Goal: Information Seeking & Learning: Get advice/opinions

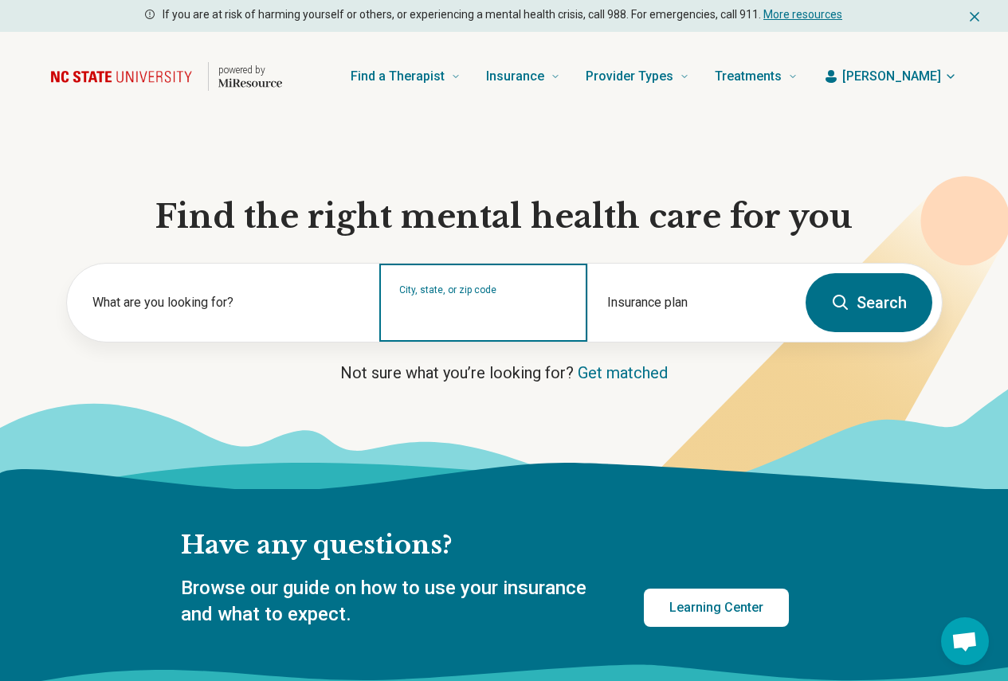
click at [465, 323] on input "City, state, or zip code" at bounding box center [483, 313] width 169 height 19
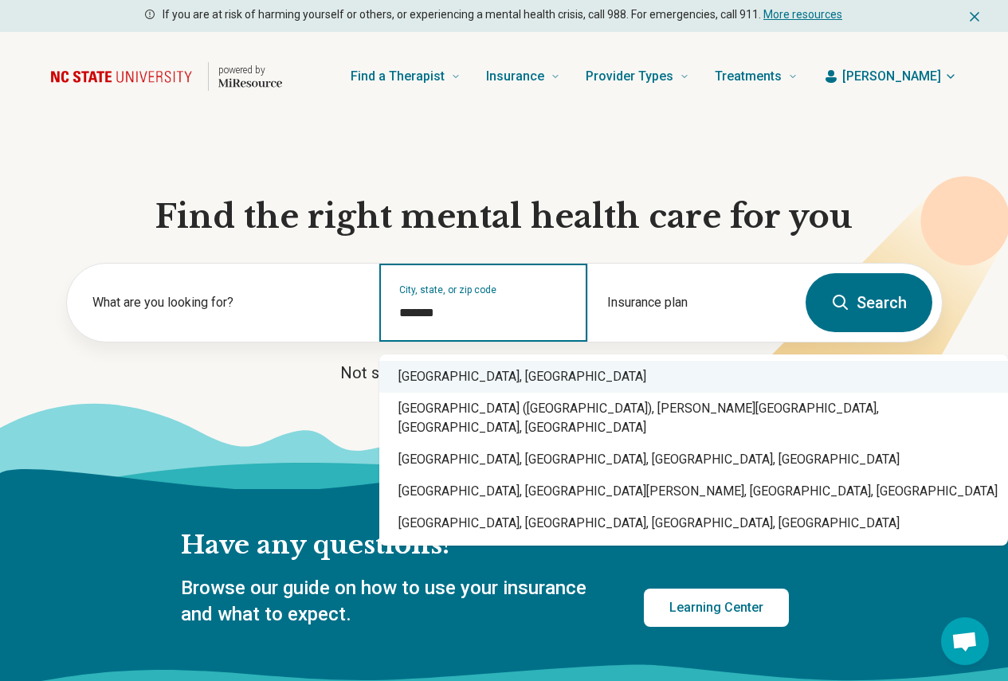
click at [465, 371] on div "Raleigh, NC" at bounding box center [693, 377] width 629 height 32
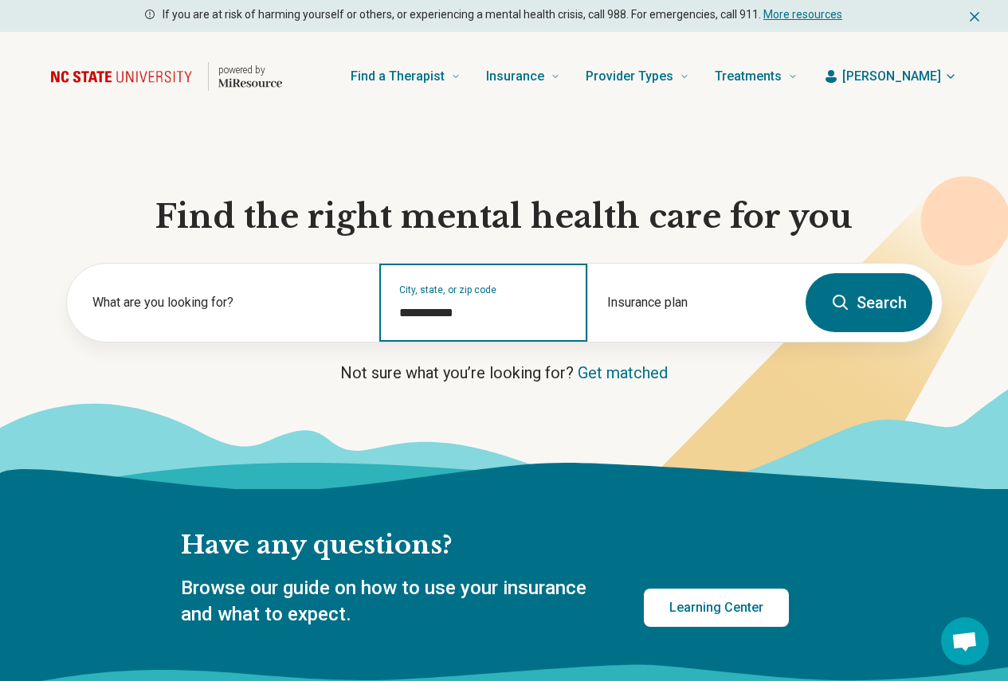
type input "**********"
click at [839, 306] on icon at bounding box center [840, 302] width 19 height 19
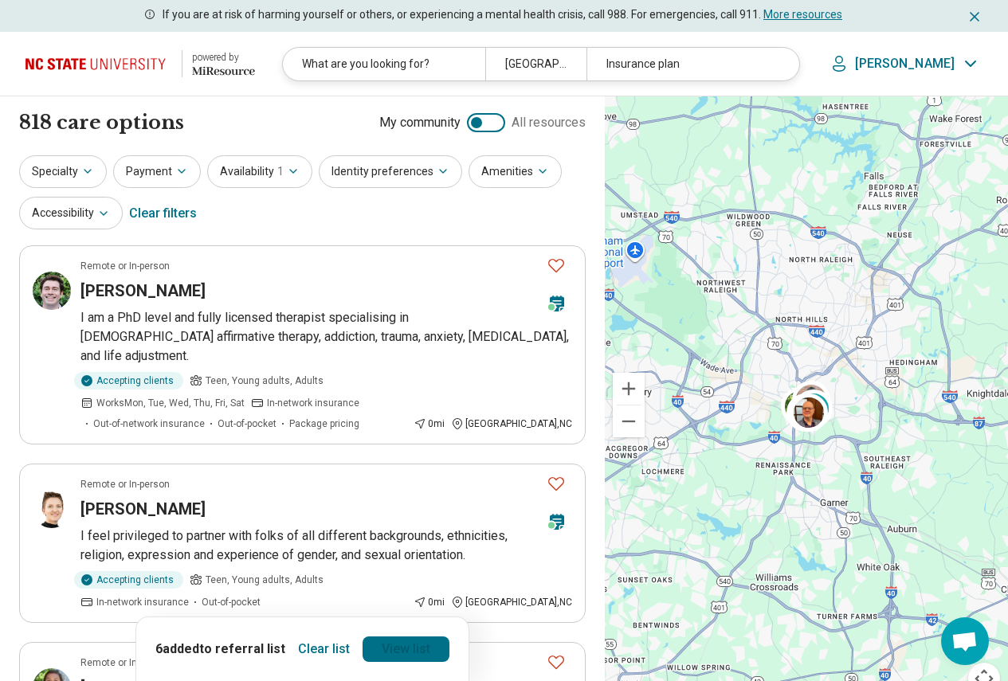
click at [390, 651] on link "View list" at bounding box center [406, 650] width 87 height 26
click at [348, 663] on div "Clear list 6 added to referral list View list" at bounding box center [302, 649] width 334 height 65
click at [338, 647] on button "Clear list" at bounding box center [324, 650] width 65 height 26
click at [73, 179] on button "Specialty" at bounding box center [63, 171] width 88 height 33
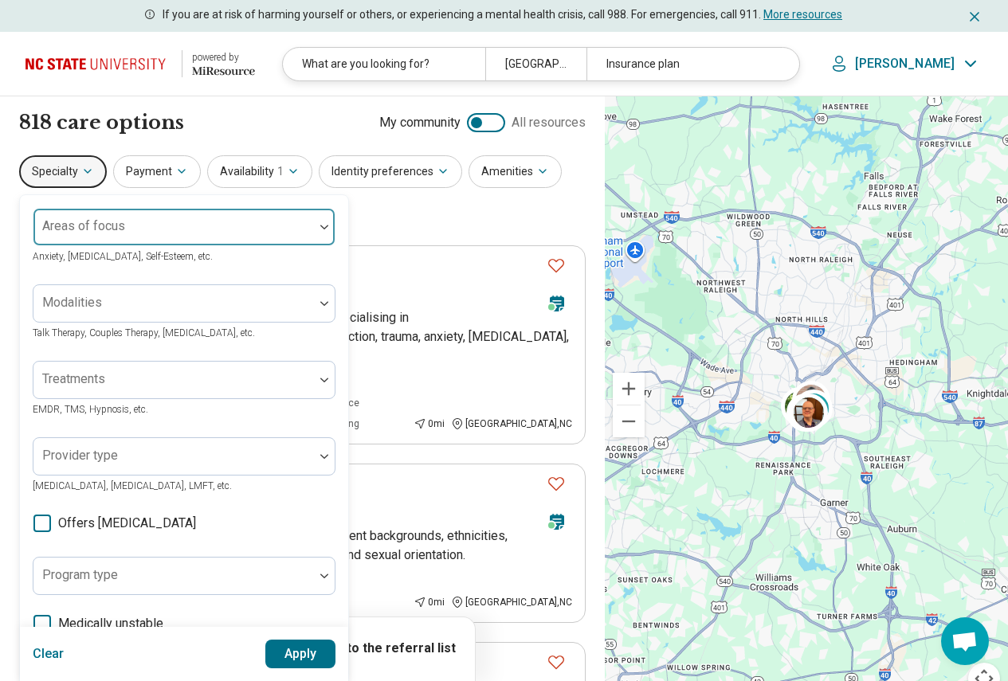
click at [156, 231] on div at bounding box center [174, 233] width 268 height 22
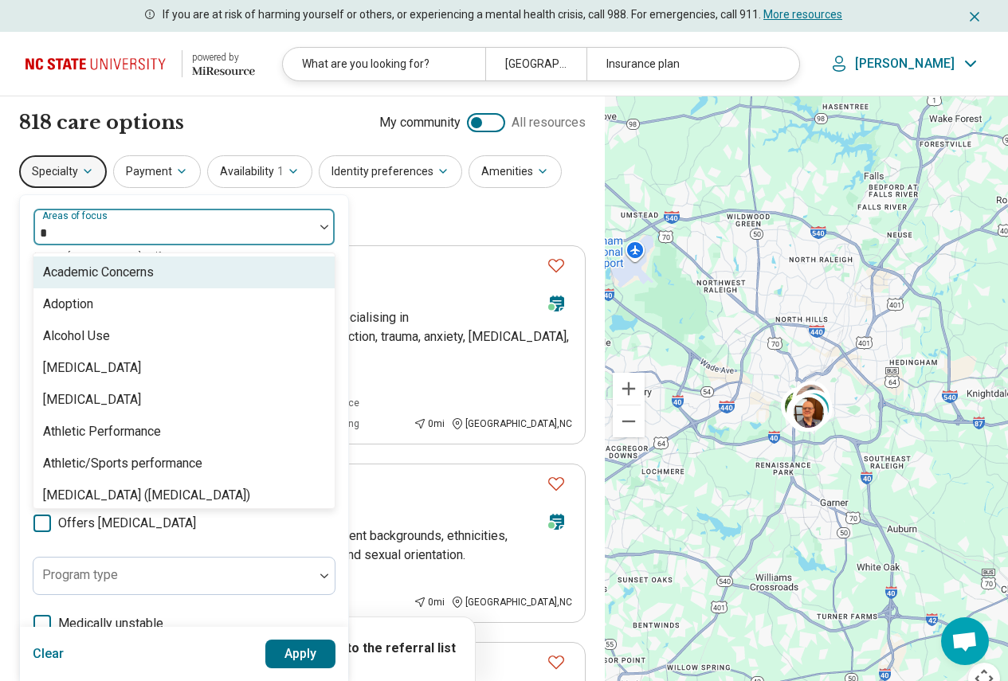
type input "**"
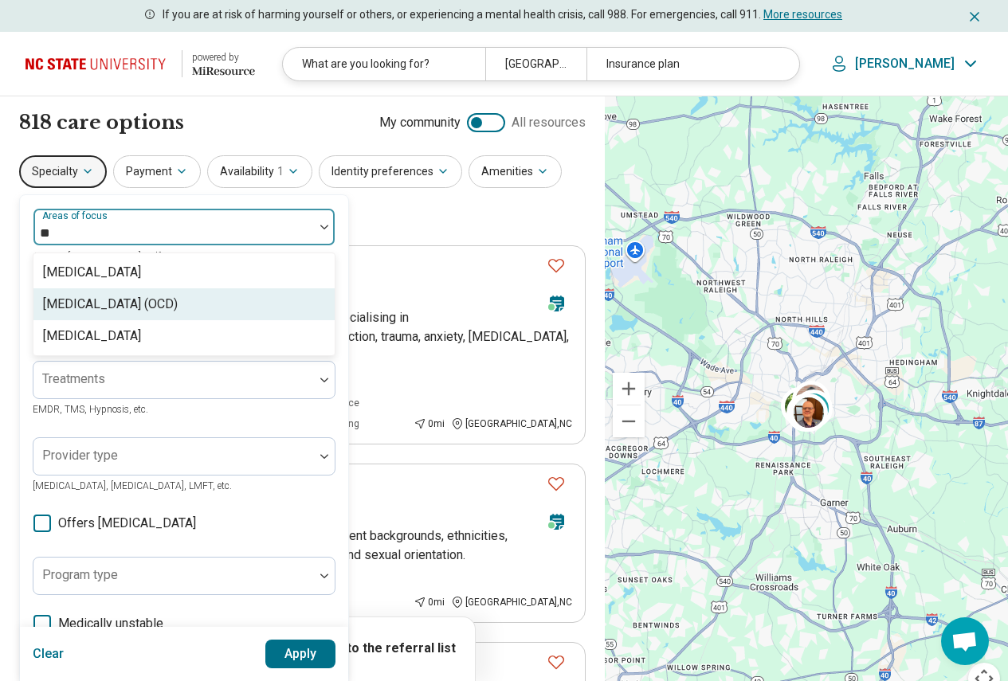
click at [150, 312] on div "[MEDICAL_DATA] (OCD)" at bounding box center [110, 304] width 135 height 19
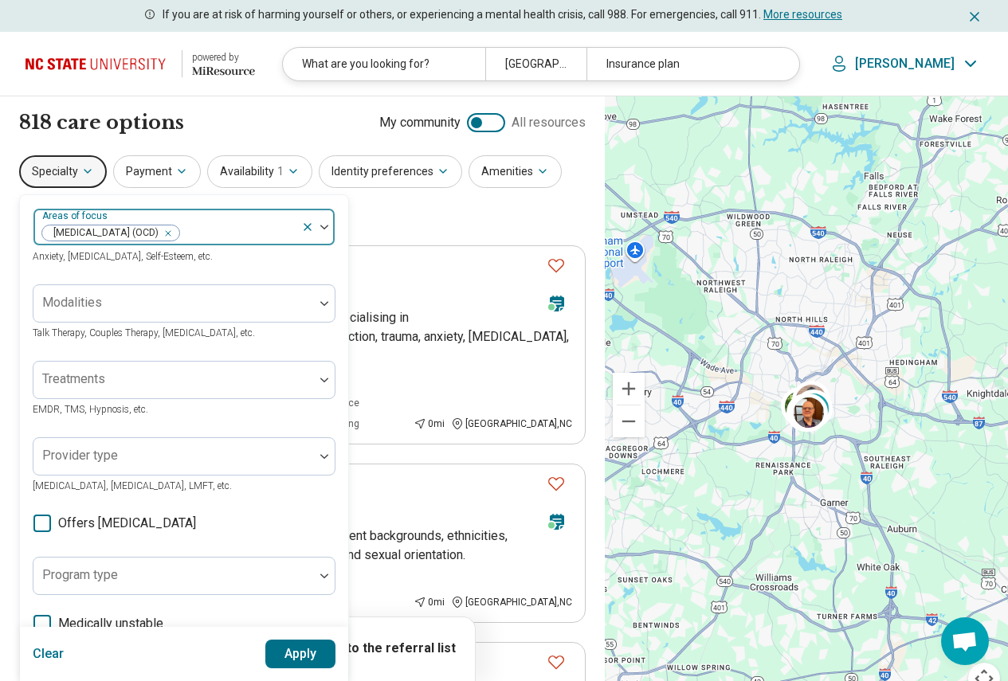
click at [332, 230] on div at bounding box center [317, 227] width 33 height 37
click at [274, 659] on button "Apply" at bounding box center [300, 654] width 71 height 29
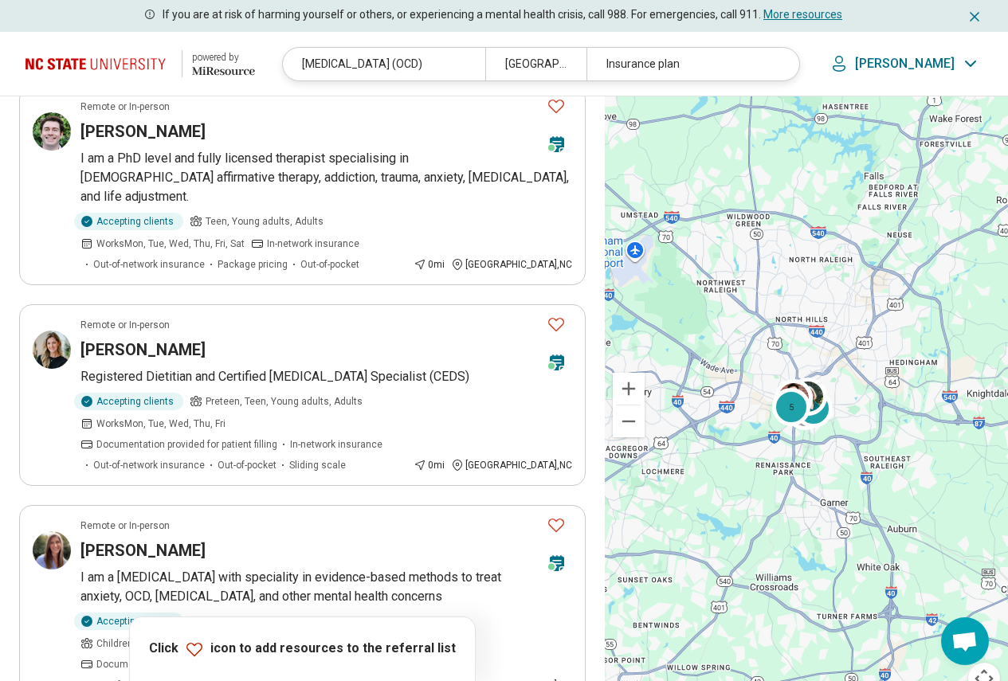
scroll to position [319, 0]
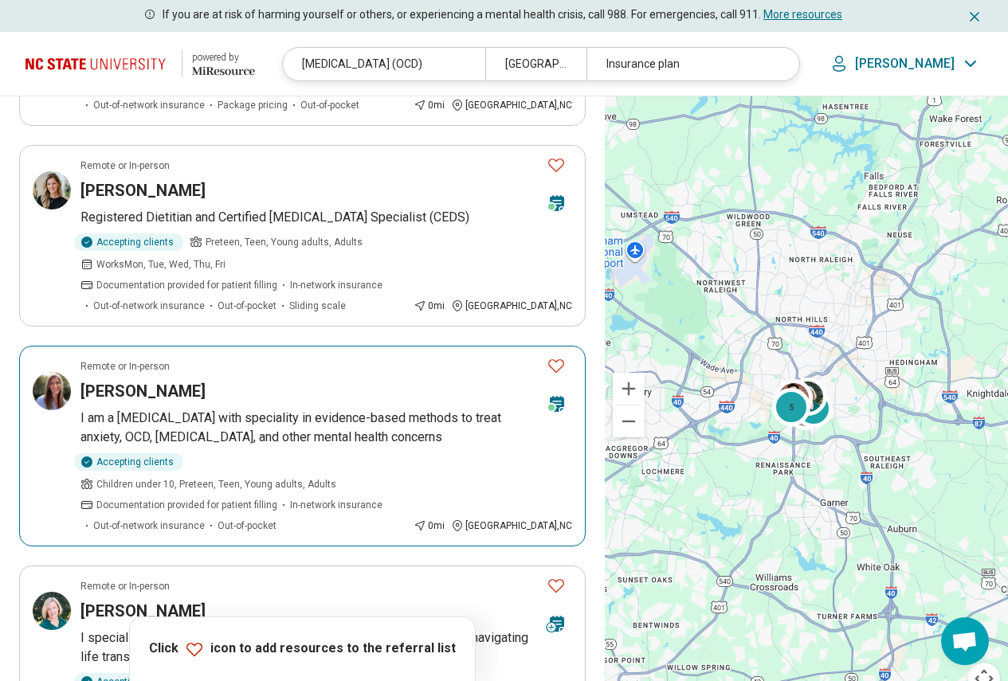
click at [555, 356] on icon "Favorite" at bounding box center [556, 365] width 19 height 19
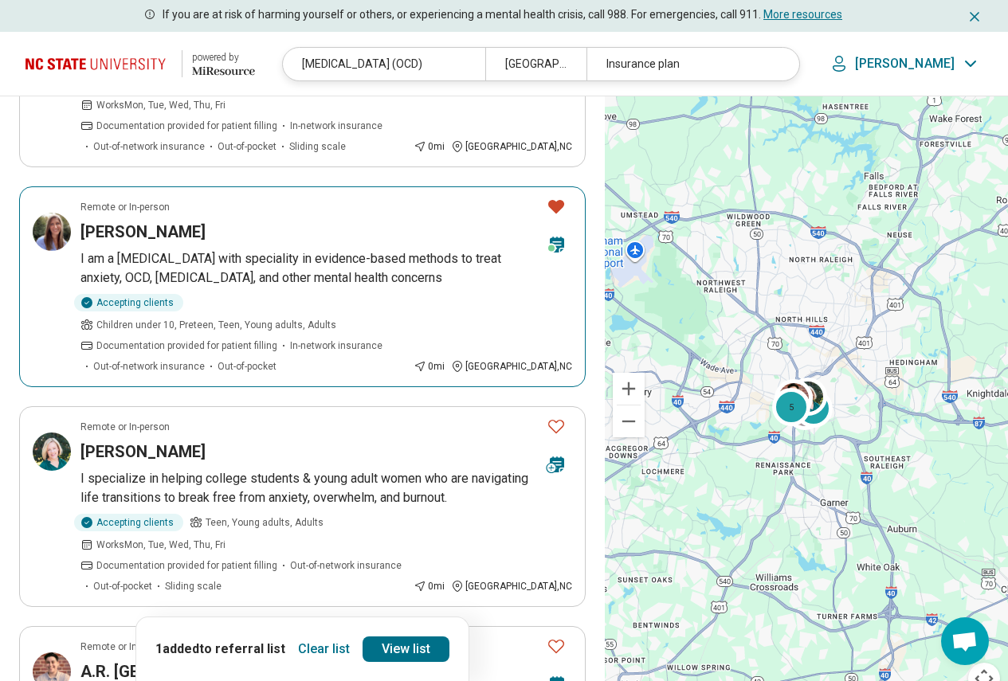
scroll to position [558, 0]
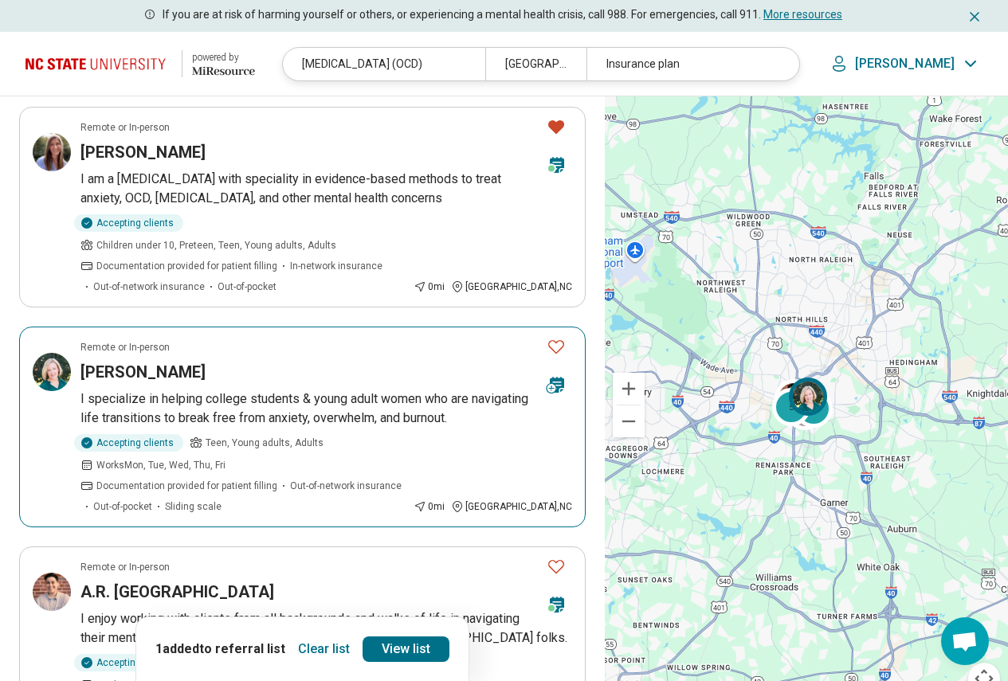
click at [296, 390] on p "I specialize in helping college students & young adult women who are navigating…" at bounding box center [326, 409] width 492 height 38
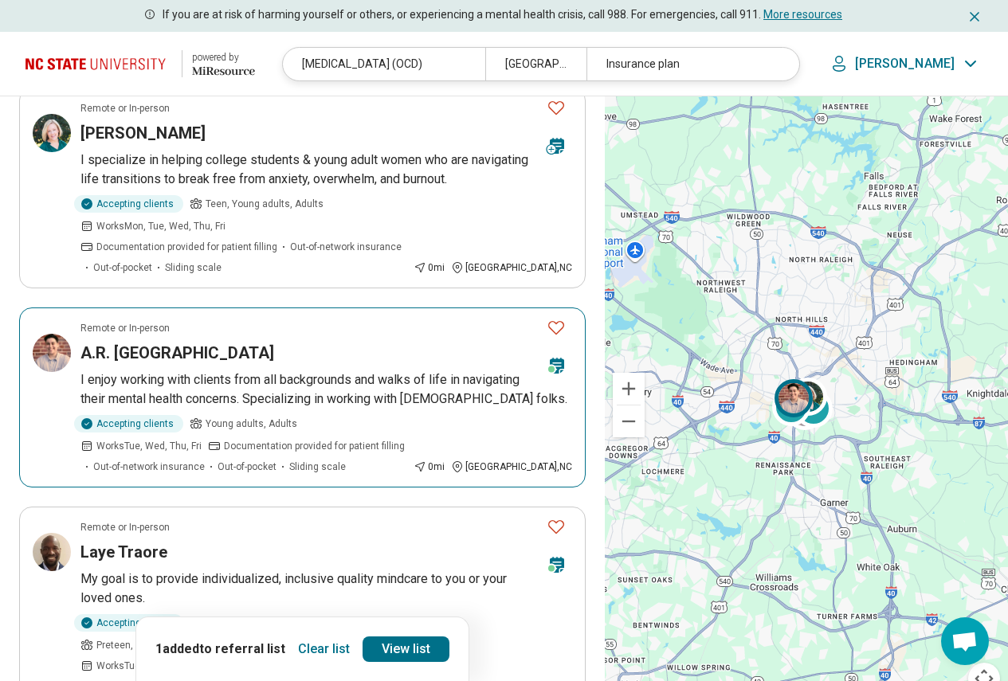
click at [348, 371] on p "I enjoy working with clients from all backgrounds and walks of life in navigati…" at bounding box center [326, 390] width 492 height 38
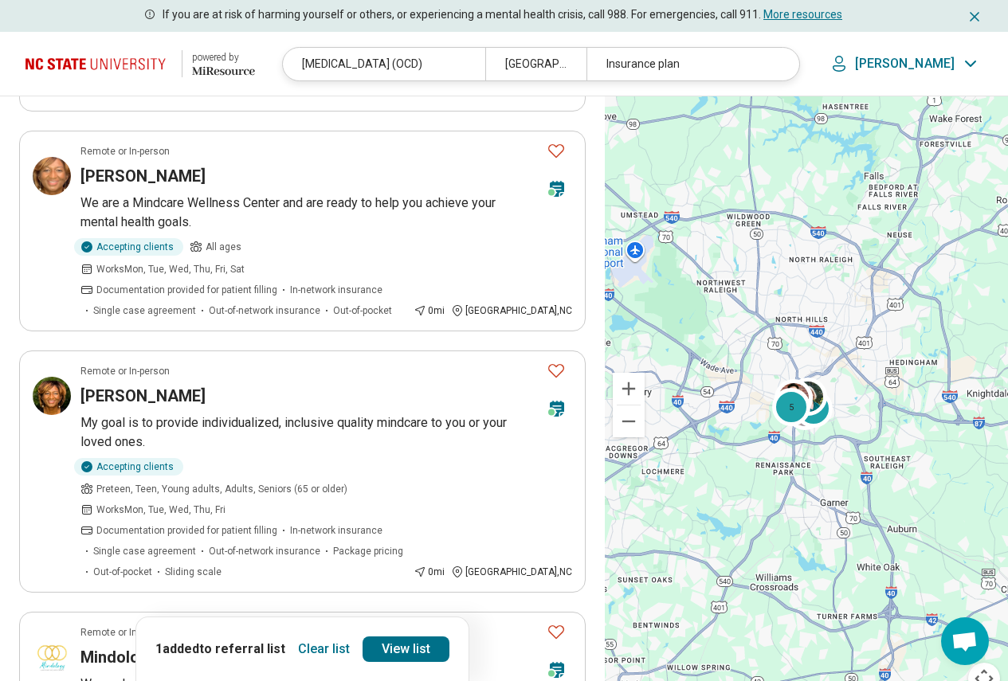
scroll to position [1753, 0]
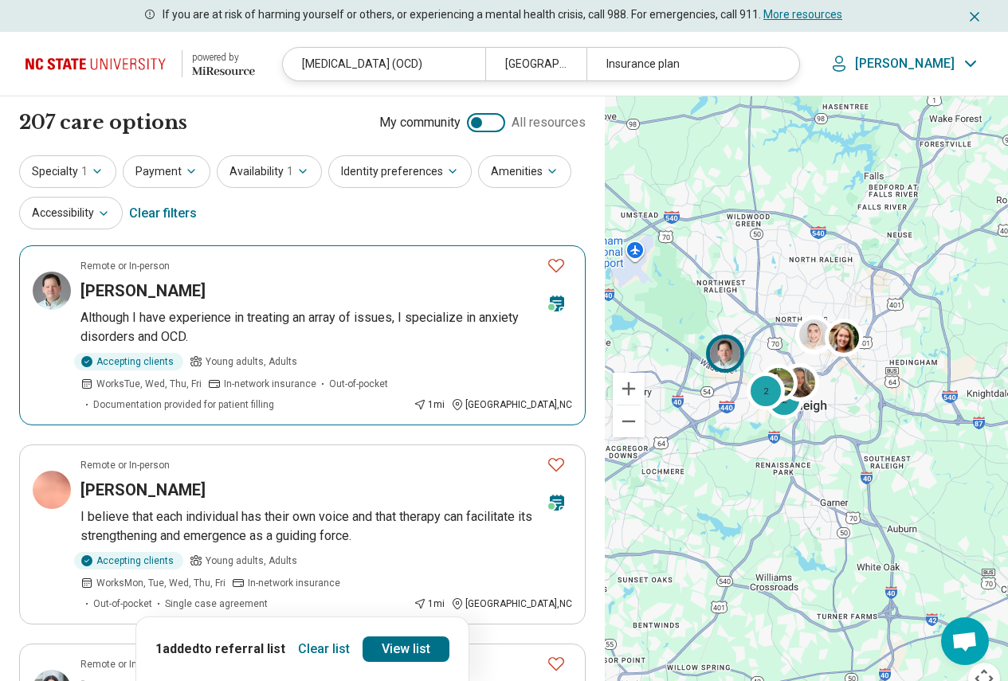
click at [559, 260] on icon "Favorite" at bounding box center [556, 266] width 16 height 14
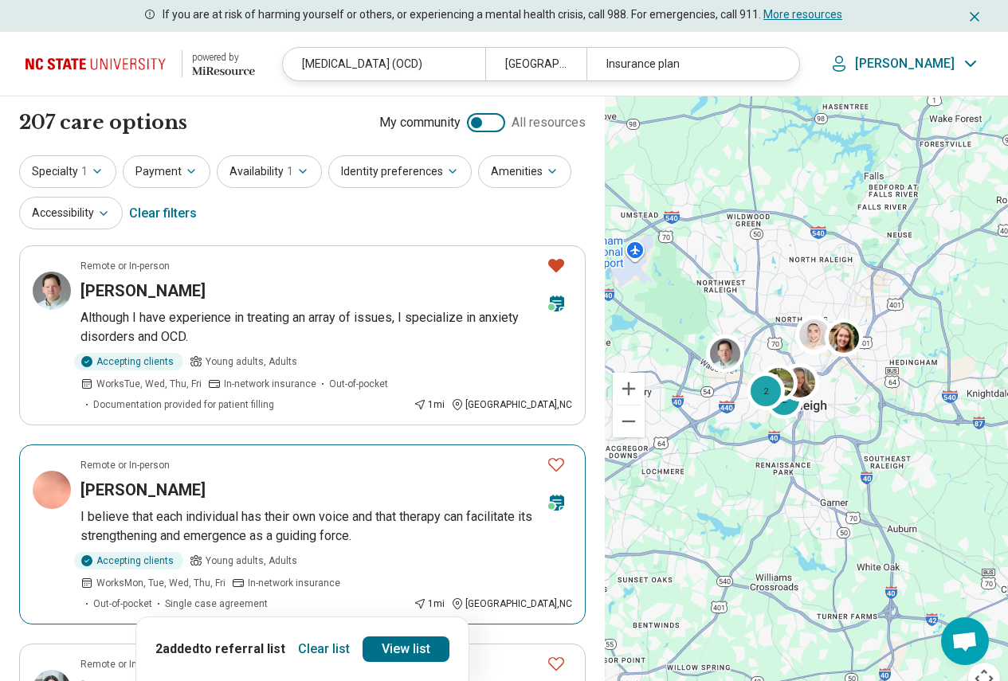
scroll to position [159, 0]
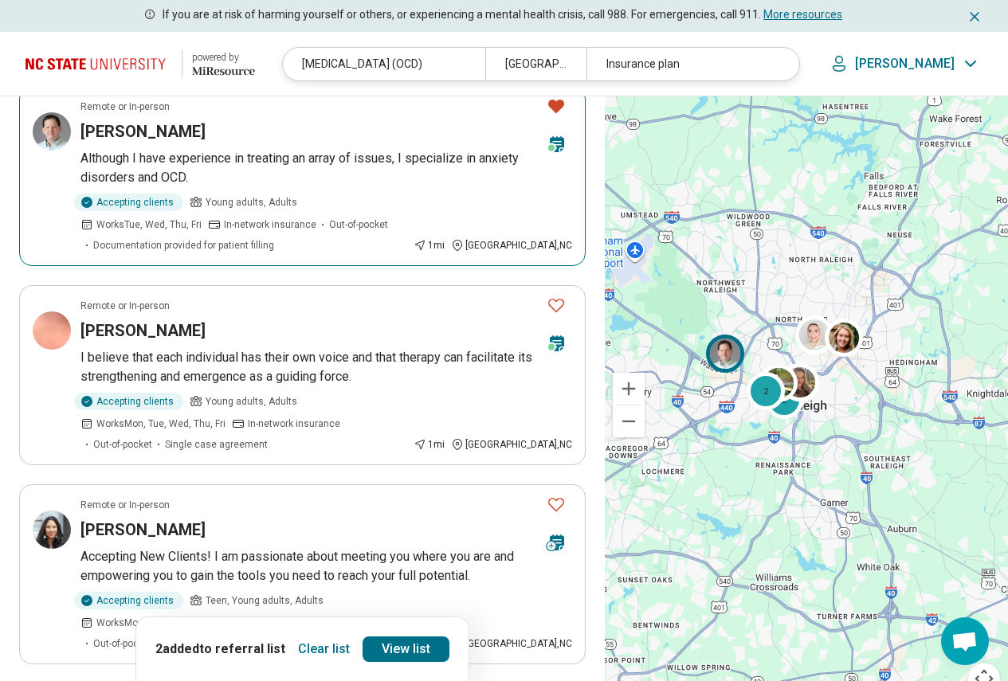
click at [316, 152] on p "Although I have experience in treating an array of issues, I specialize in anxi…" at bounding box center [326, 168] width 492 height 38
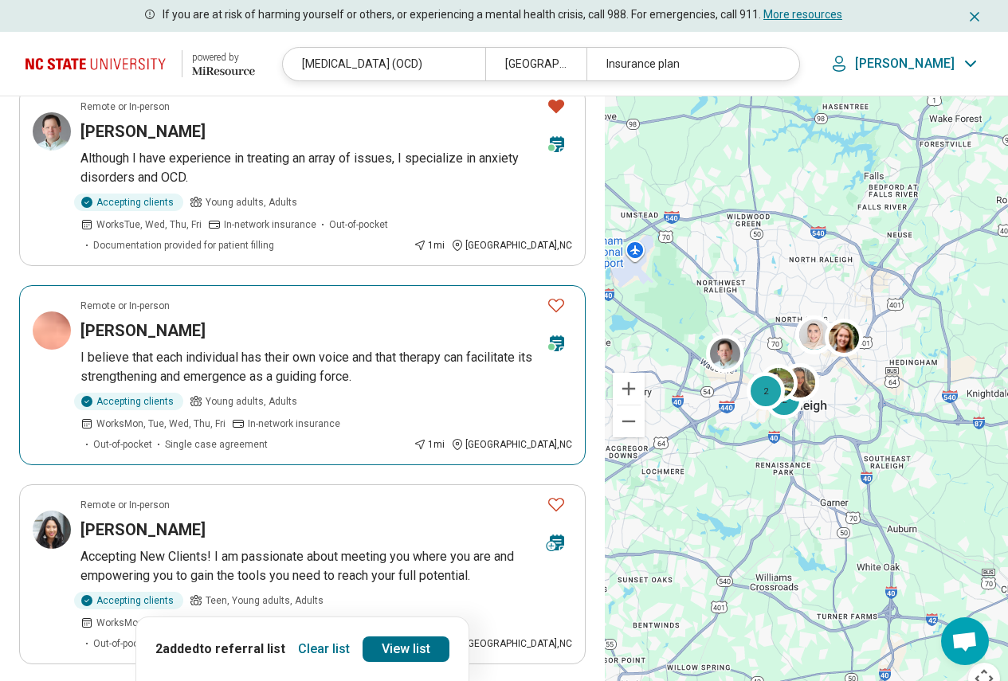
scroll to position [319, 0]
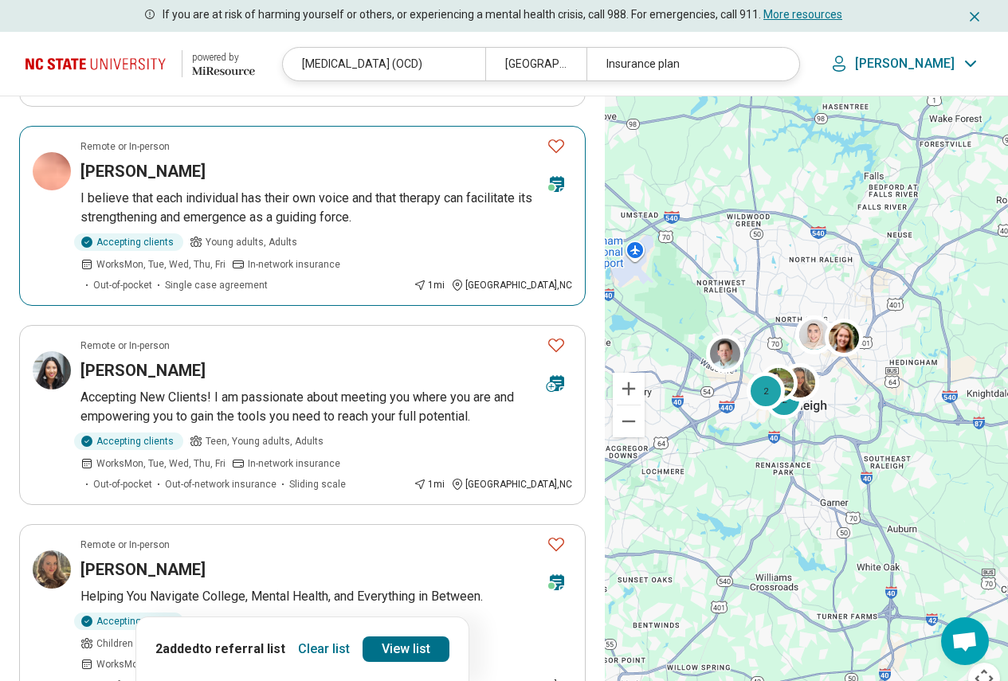
click at [291, 189] on p "I believe that each individual has their own voice and that therapy can facilit…" at bounding box center [326, 208] width 492 height 38
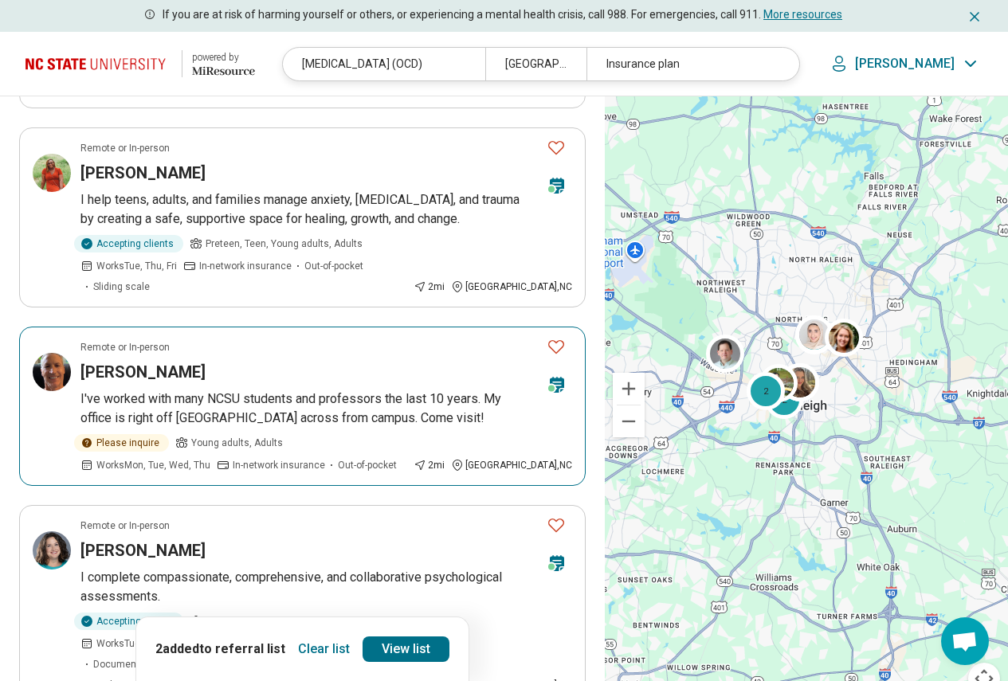
scroll to position [1275, 0]
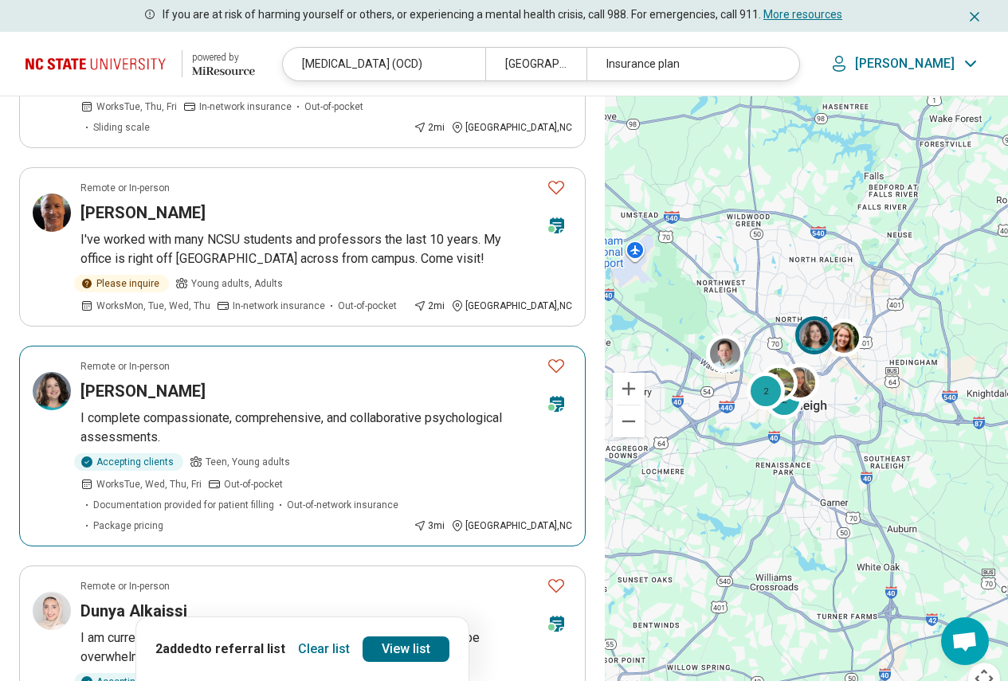
click at [292, 409] on p "I complete compassionate, comprehensive, and collaborative psychological assess…" at bounding box center [326, 428] width 492 height 38
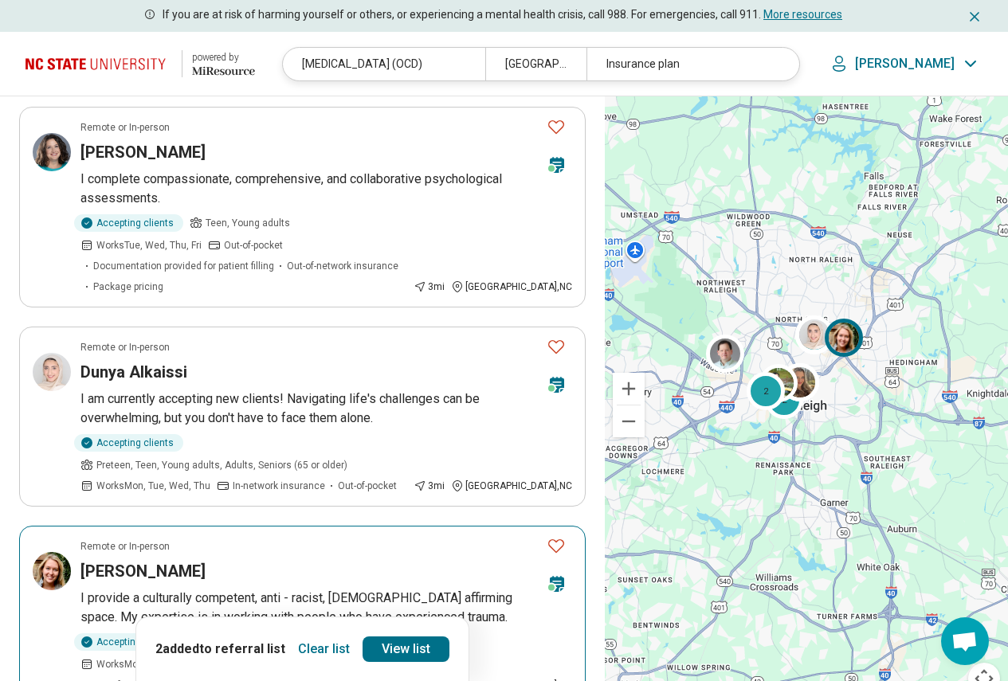
click at [234, 589] on p "I provide a culturally competent, anti - racist, LGBTQ+ affirming space. My exp…" at bounding box center [326, 608] width 492 height 38
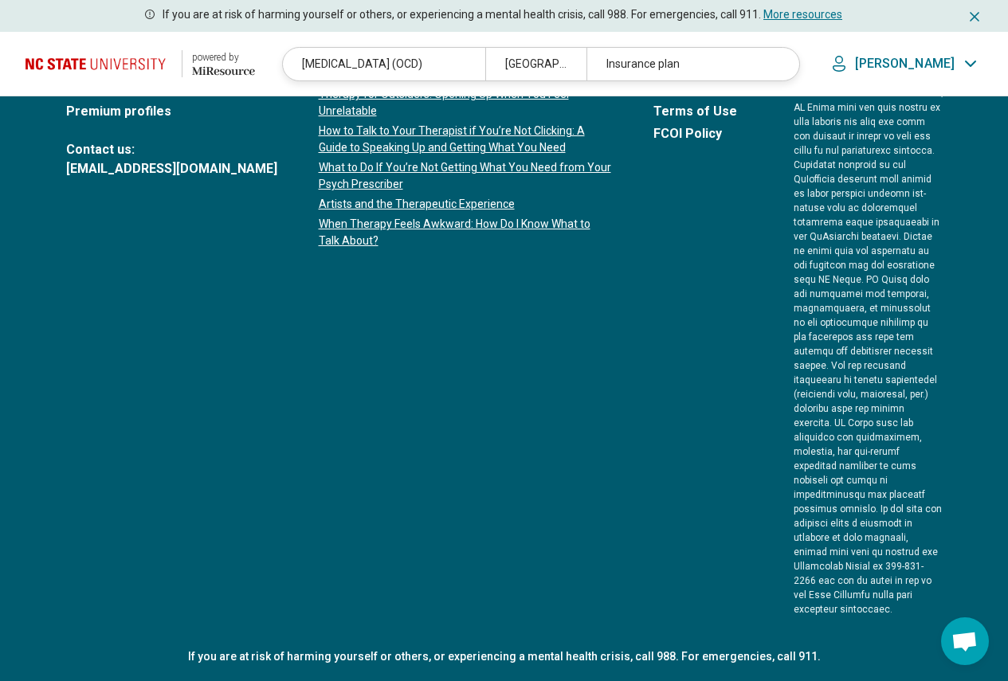
scroll to position [0, 0]
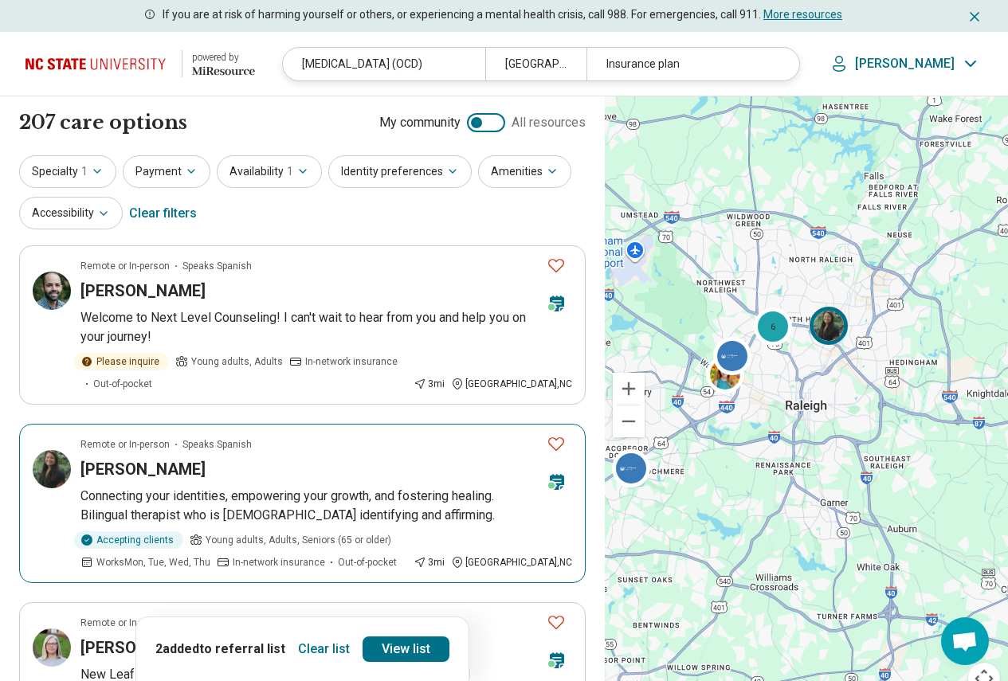
click at [174, 487] on p "Connecting your identities, empowering your growth, and fostering healing. Bili…" at bounding box center [326, 506] width 492 height 38
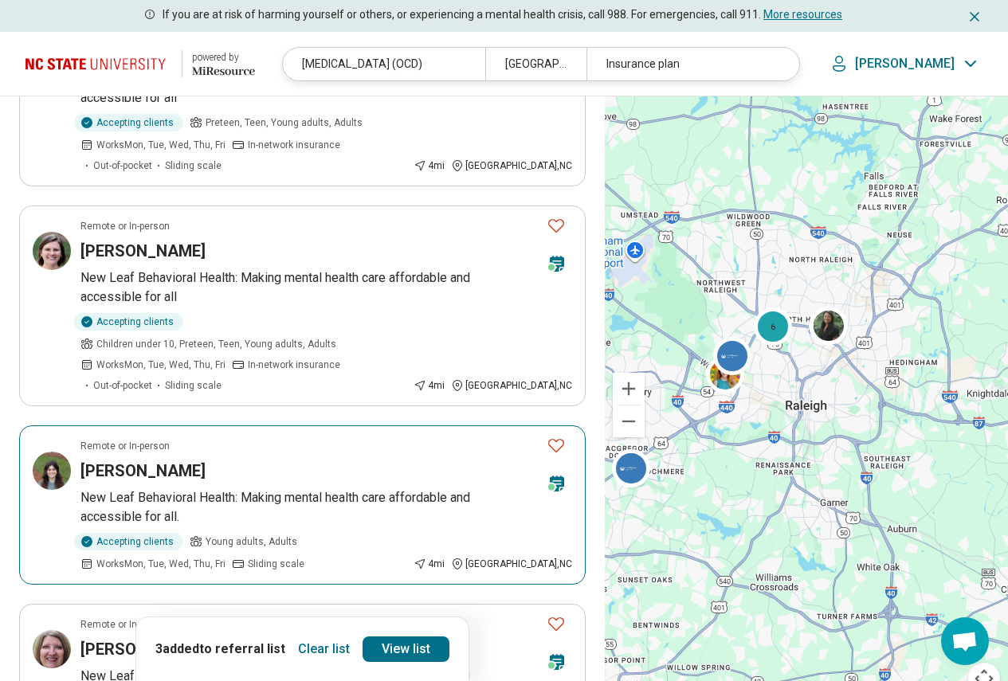
scroll to position [1514, 0]
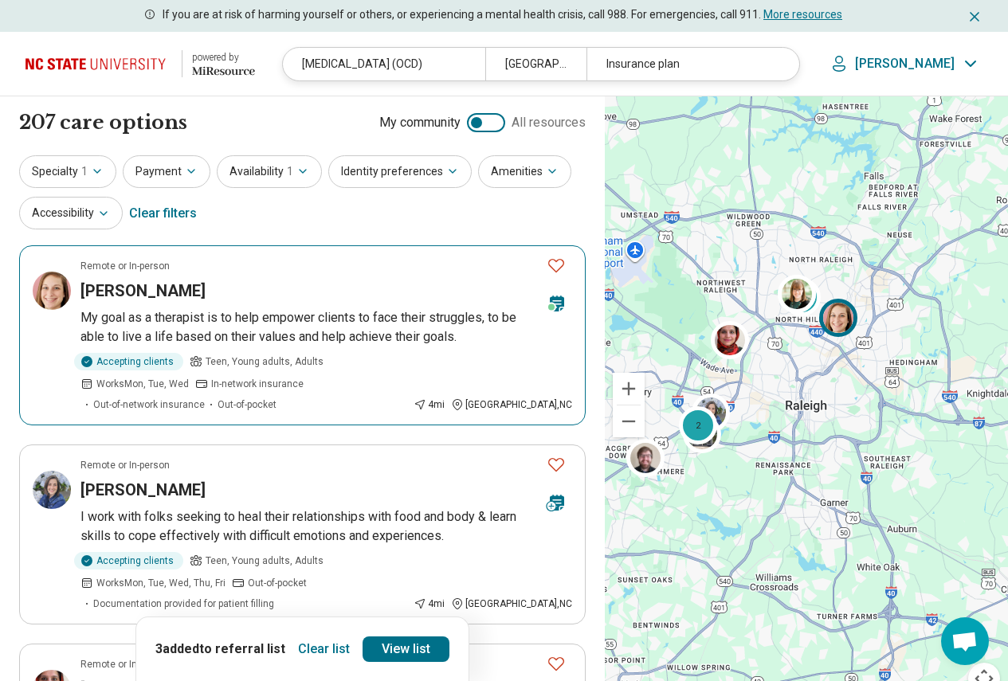
scroll to position [80, 0]
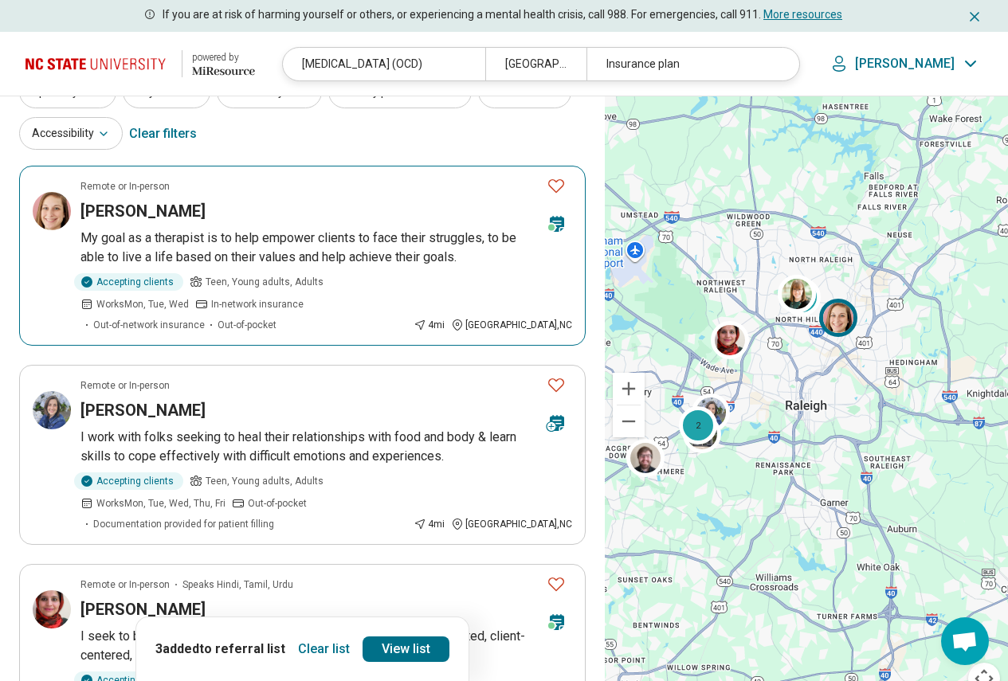
click at [245, 235] on p "My goal as a therapist is to help empower clients to face their struggles, to b…" at bounding box center [326, 248] width 492 height 38
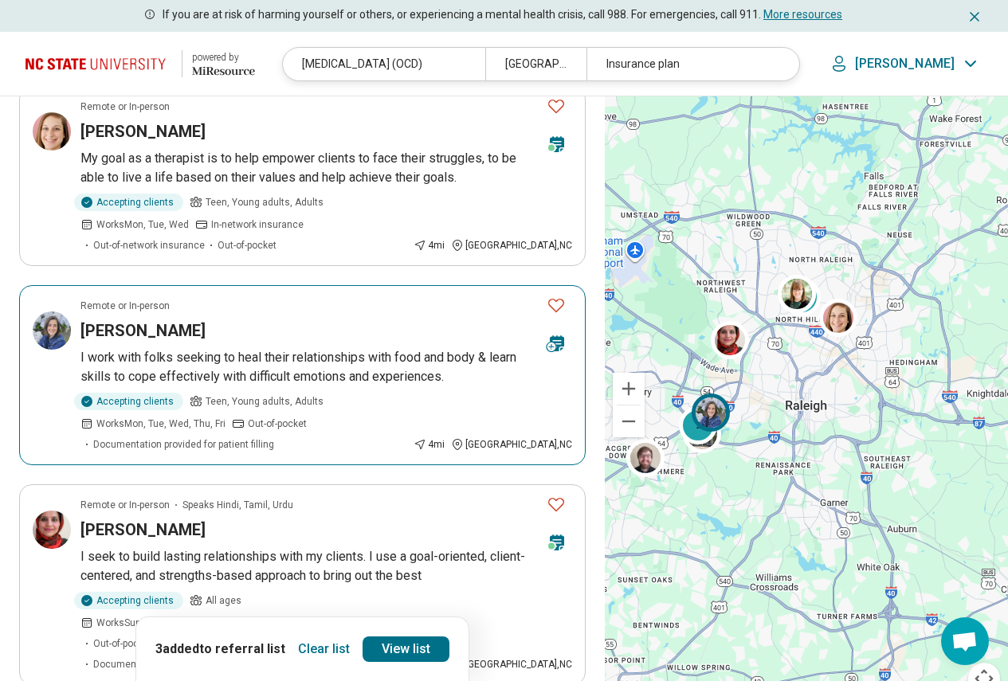
scroll to position [239, 0]
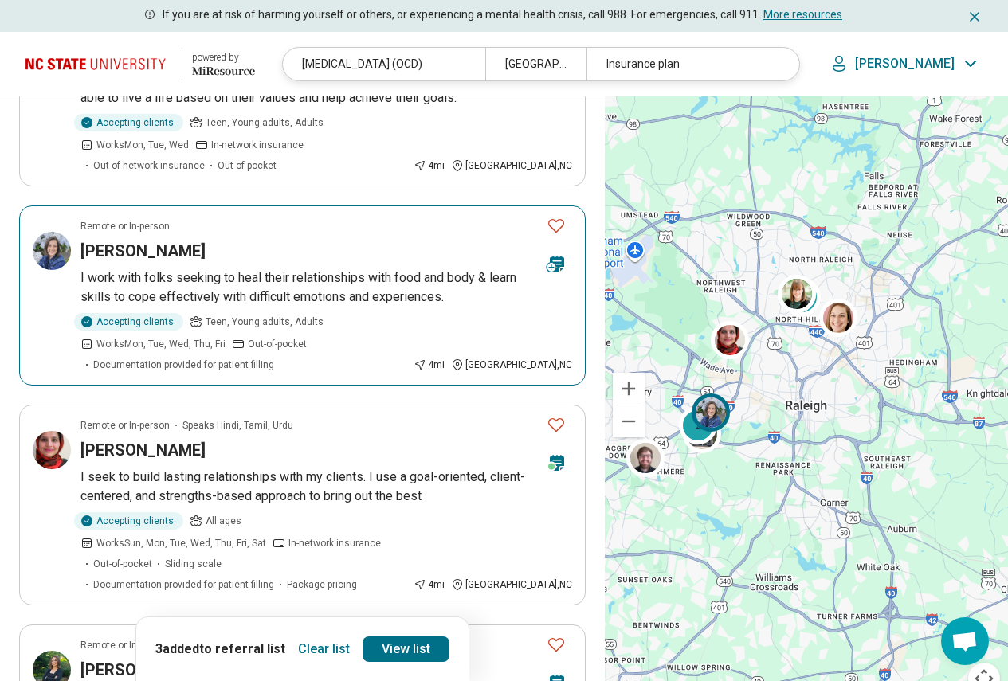
click at [288, 269] on p "I work with folks seeking to heal their relationships with food and body & lear…" at bounding box center [326, 288] width 492 height 38
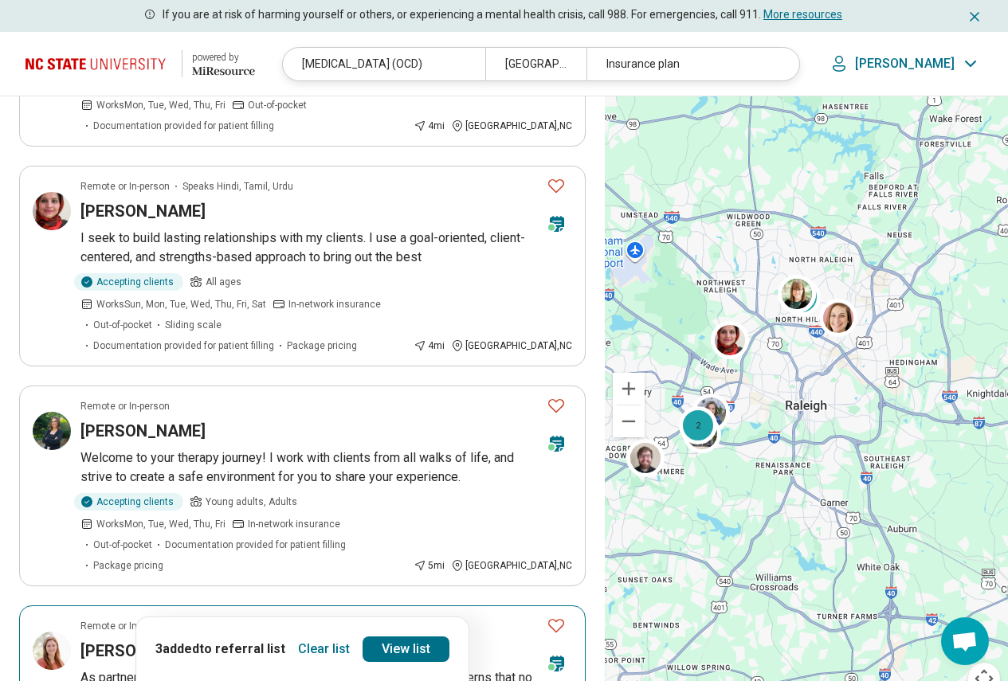
scroll to position [638, 0]
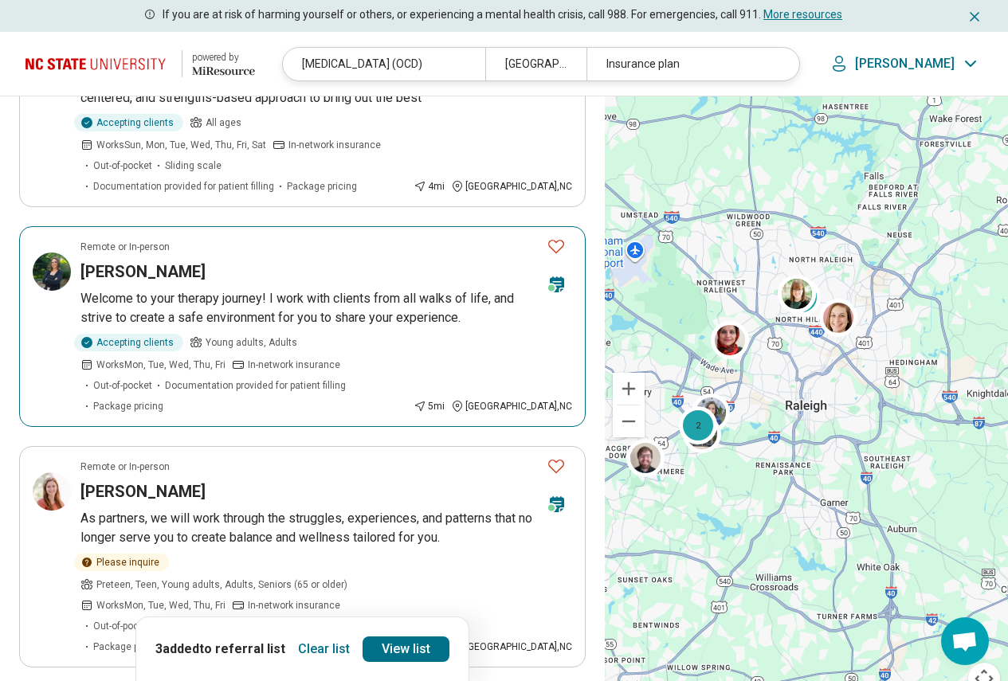
click at [207, 289] on p "Welcome to your therapy journey! I work with clients from all walks of life, an…" at bounding box center [326, 308] width 492 height 38
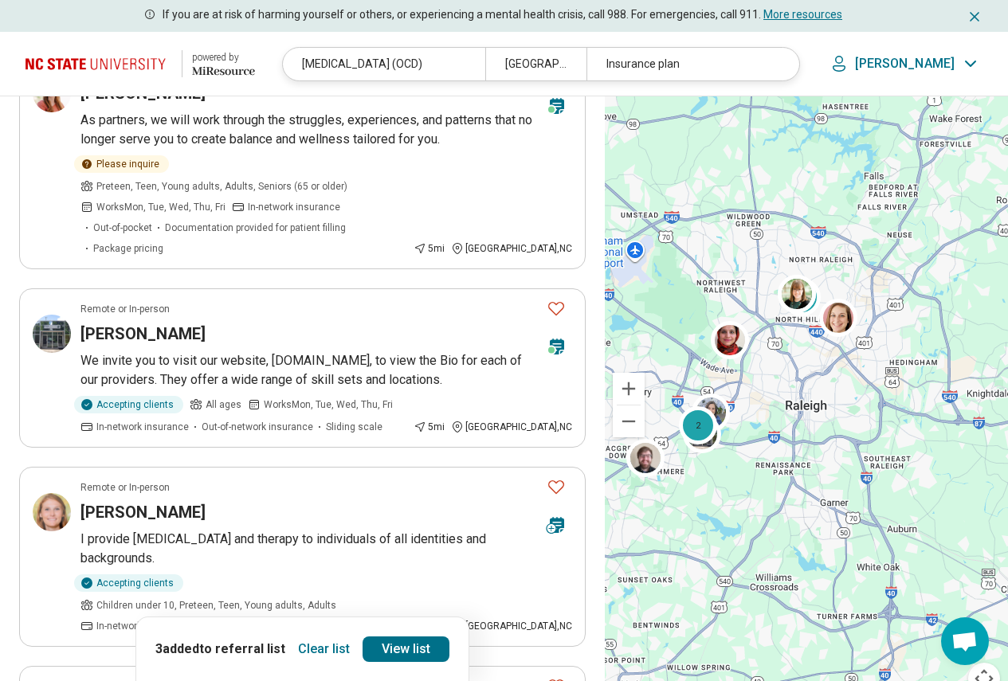
scroll to position [1195, 0]
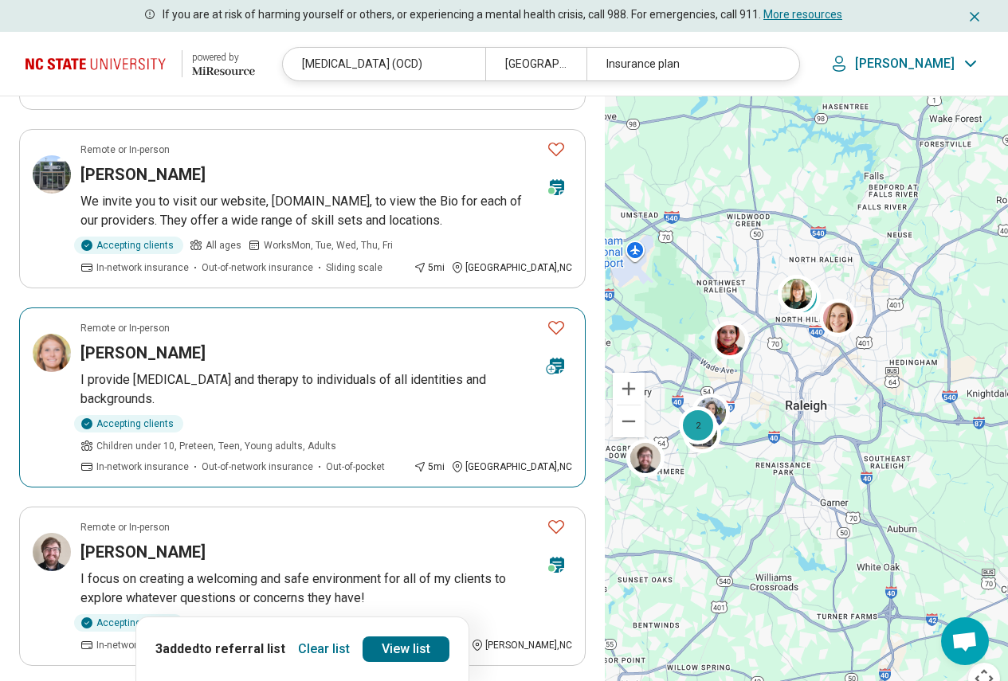
click at [319, 371] on p "I provide [MEDICAL_DATA] and therapy to individuals of all identities and backg…" at bounding box center [326, 390] width 492 height 38
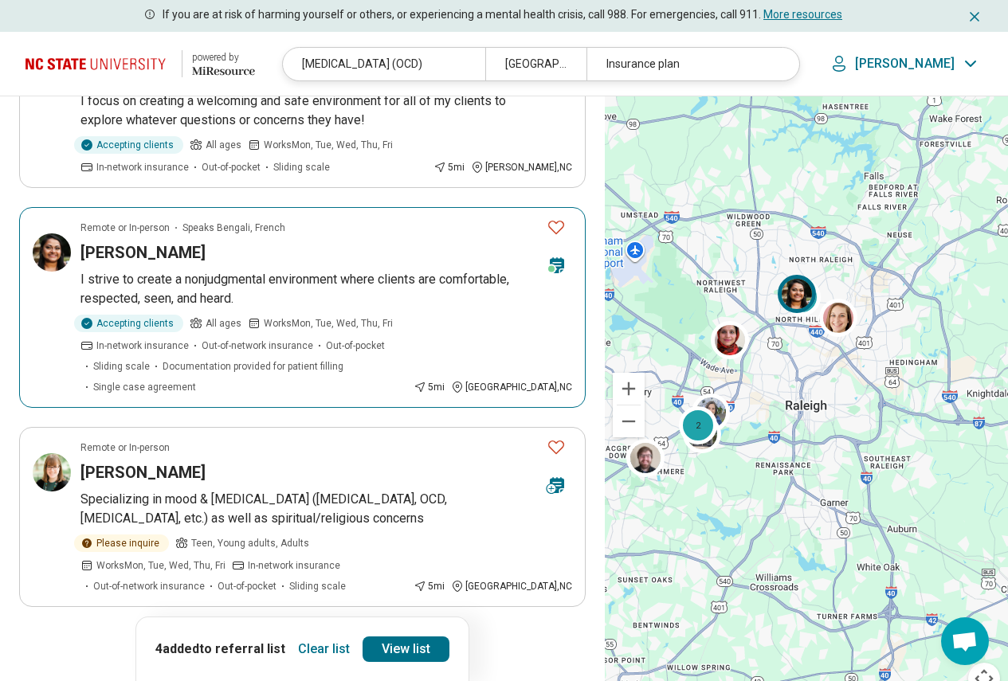
scroll to position [1753, 0]
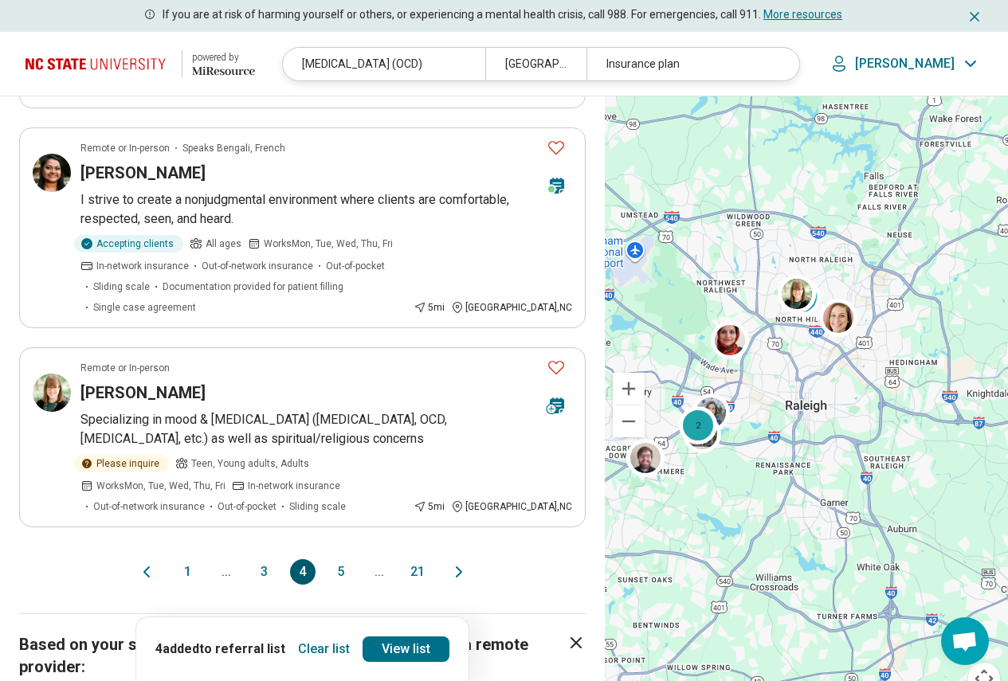
click at [344, 559] on button "5" at bounding box center [341, 572] width 26 height 26
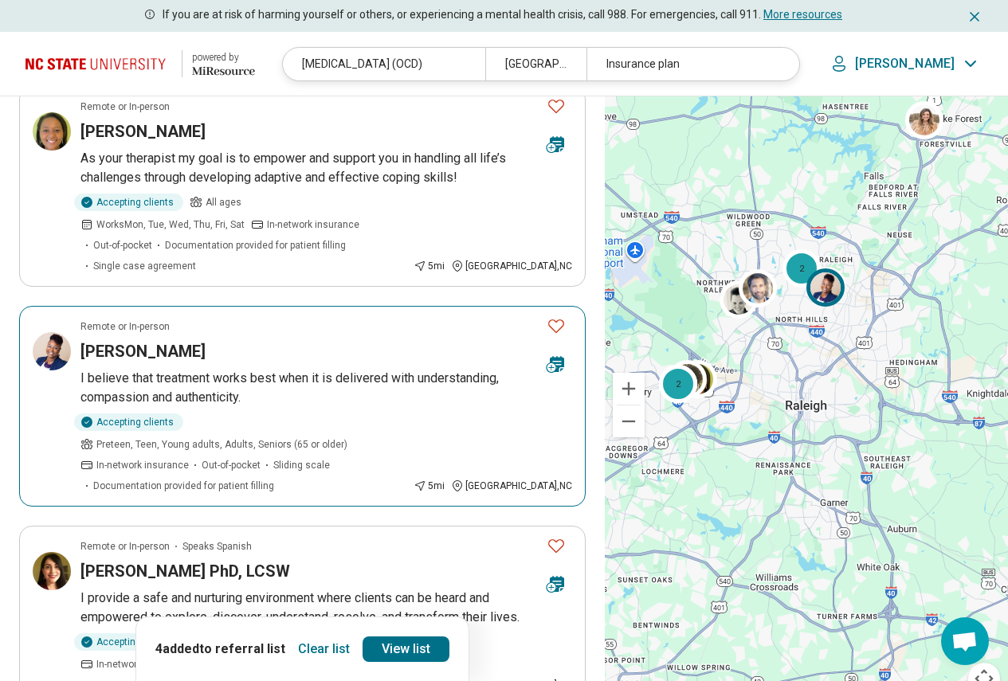
scroll to position [478, 0]
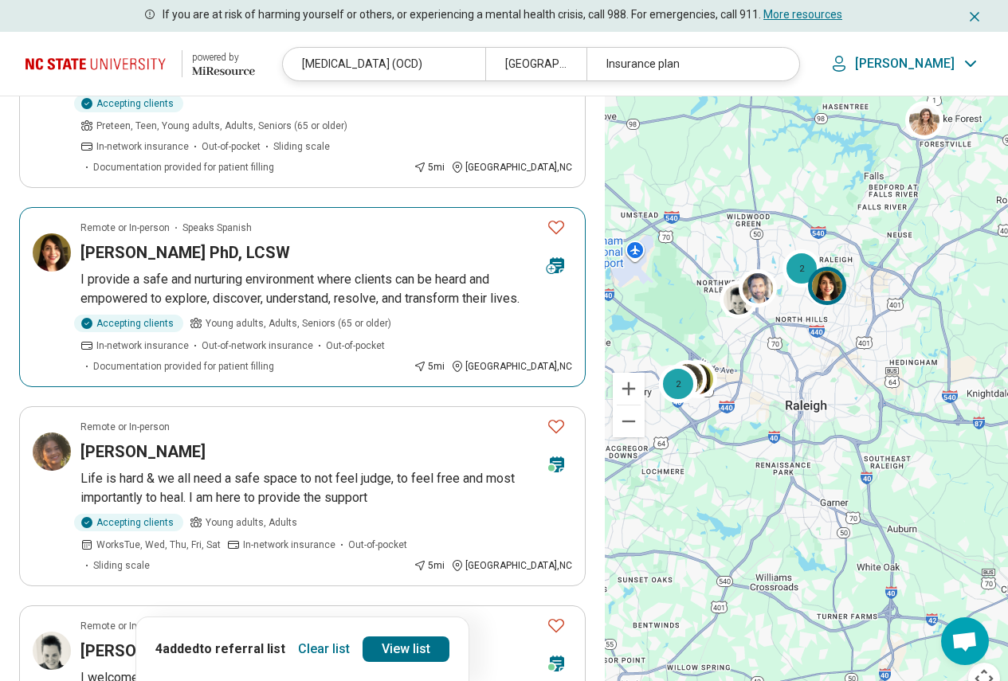
click at [212, 270] on p "I provide a safe and nurturing environment where clients can be heard and empow…" at bounding box center [326, 289] width 492 height 38
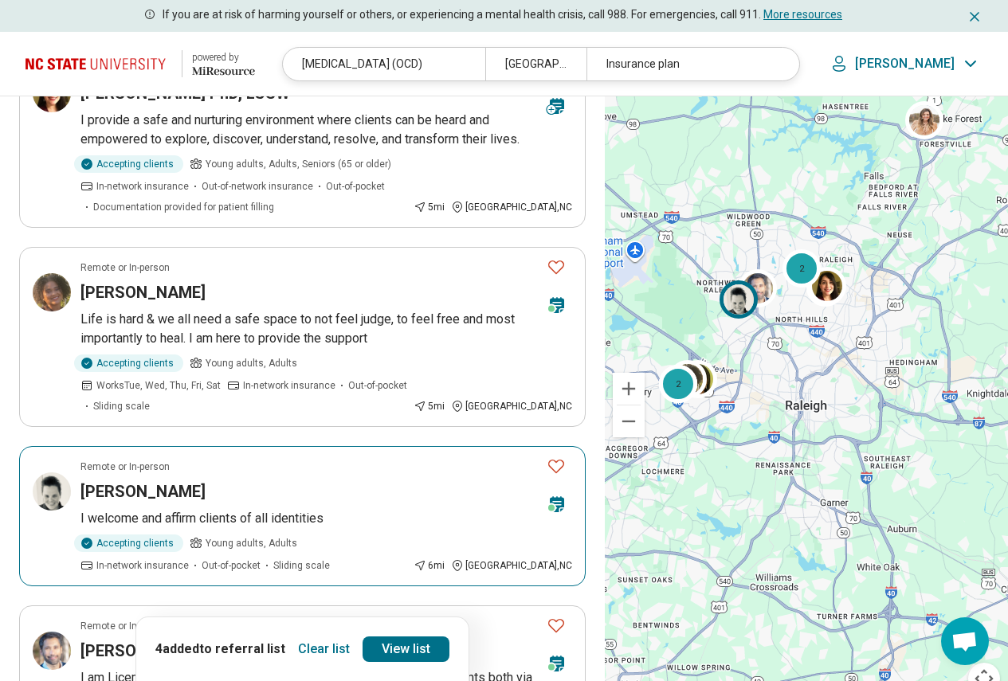
scroll to position [717, 0]
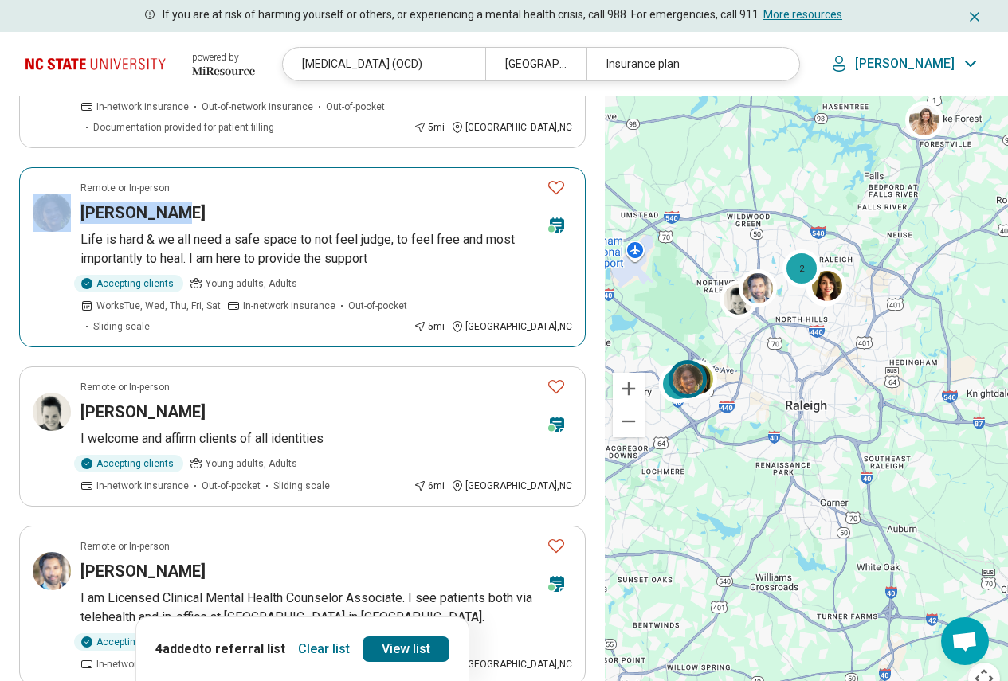
drag, startPoint x: 253, startPoint y: 156, endPoint x: 256, endPoint y: 169, distance: 13.1
click at [256, 169] on article "Remote or In-person Imani White Life is hard & we all need a safe space to not …" at bounding box center [302, 257] width 567 height 180
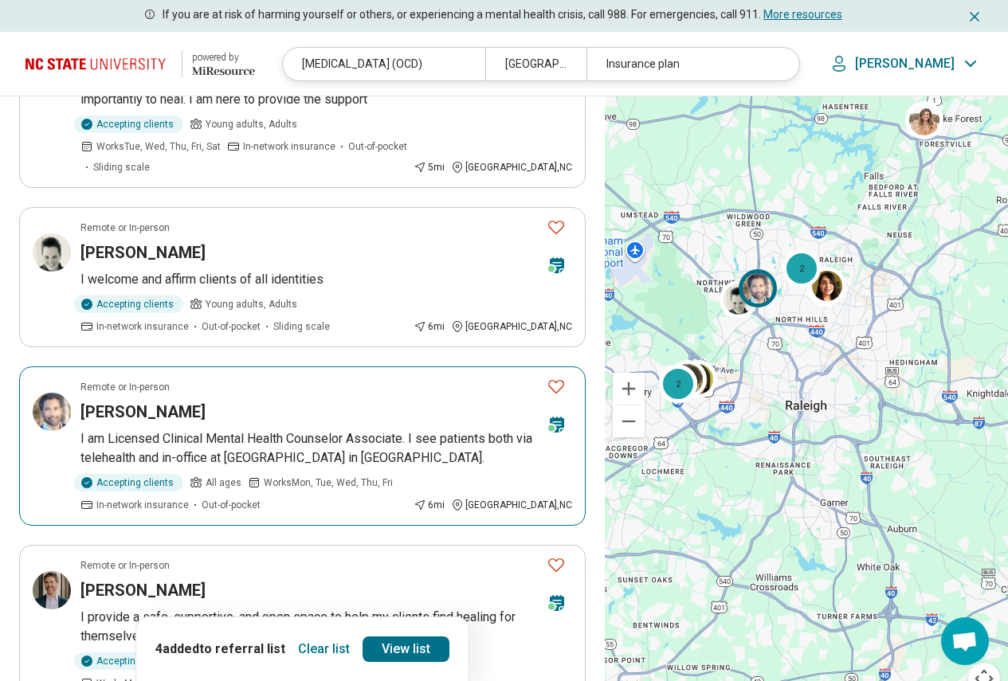
scroll to position [1116, 0]
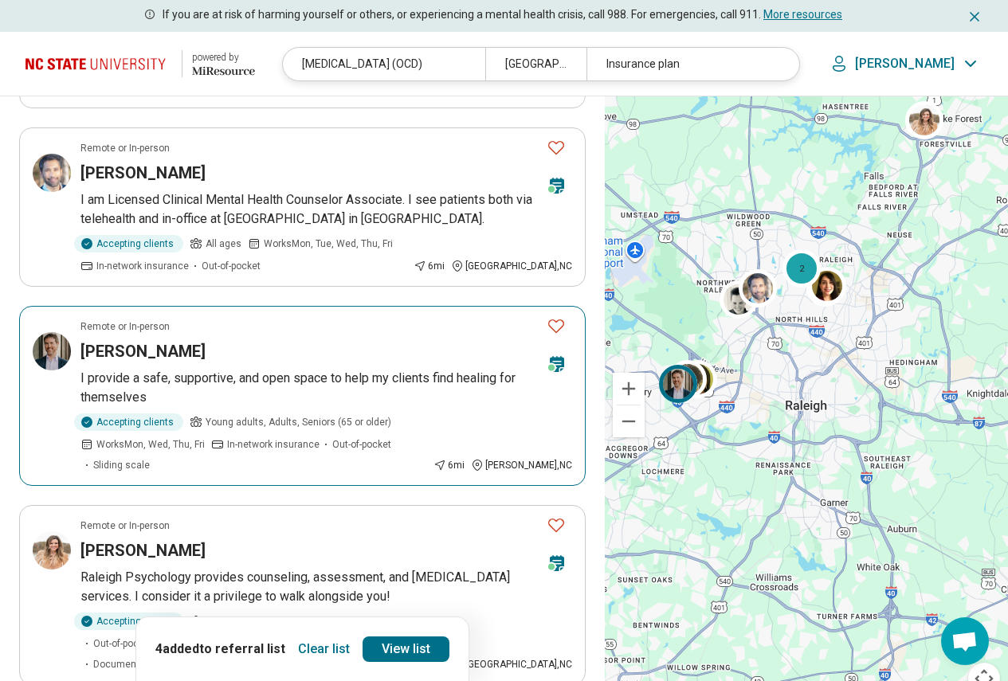
click at [189, 369] on p "I provide a safe, supportive, and open space to help my clients find healing fo…" at bounding box center [326, 388] width 492 height 38
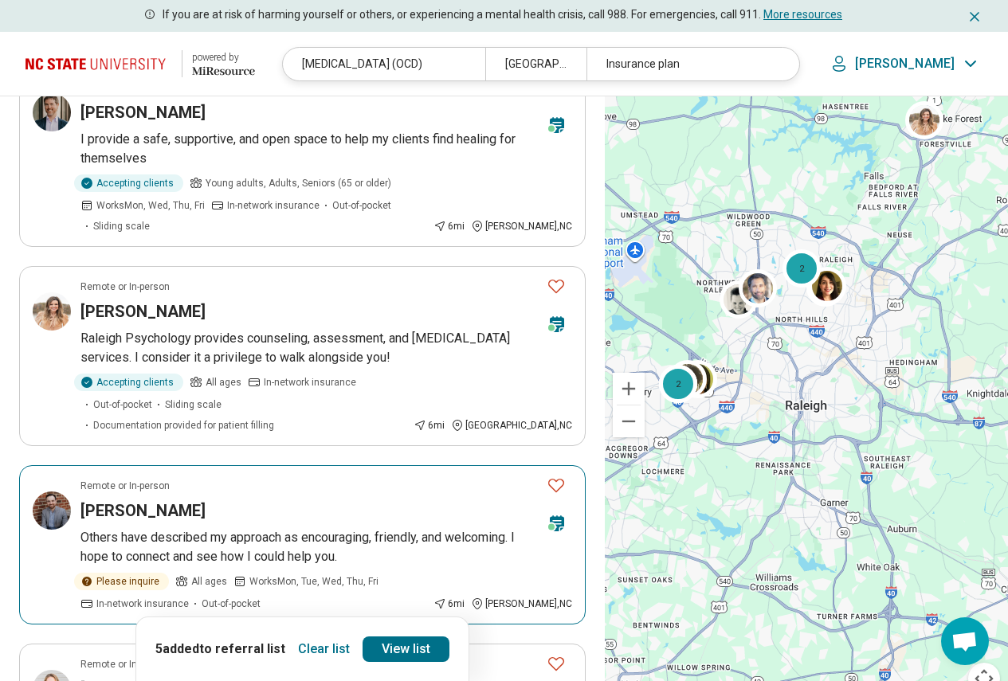
scroll to position [1674, 0]
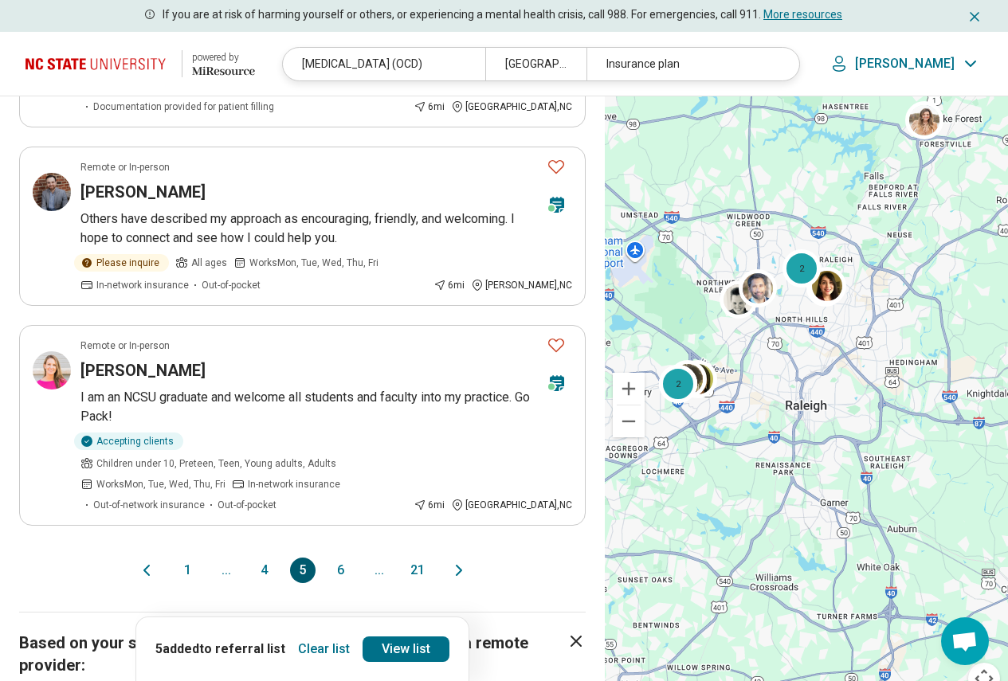
click at [341, 558] on button "6" at bounding box center [341, 571] width 26 height 26
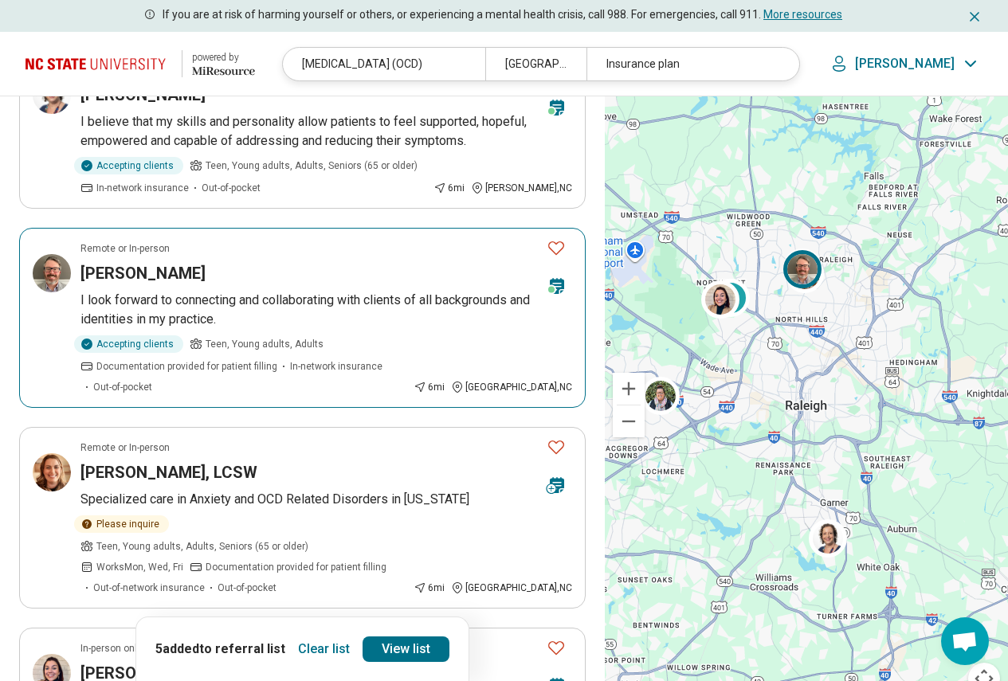
scroll to position [1355, 0]
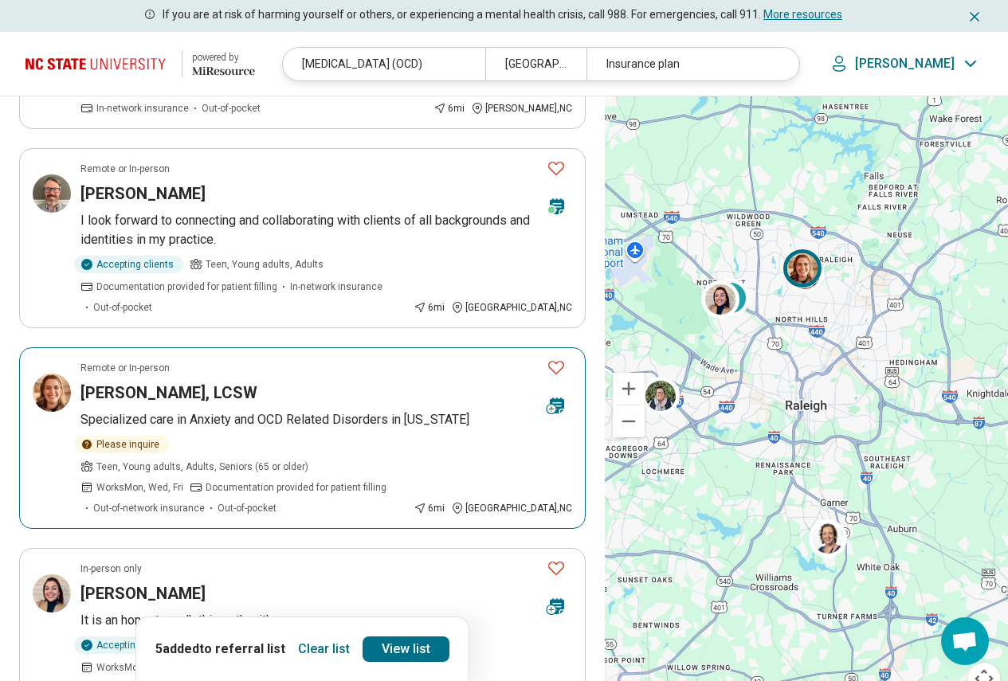
click at [317, 410] on p "Specialized care in Anxiety and OCD Related Disorders in North Carolina" at bounding box center [326, 419] width 492 height 19
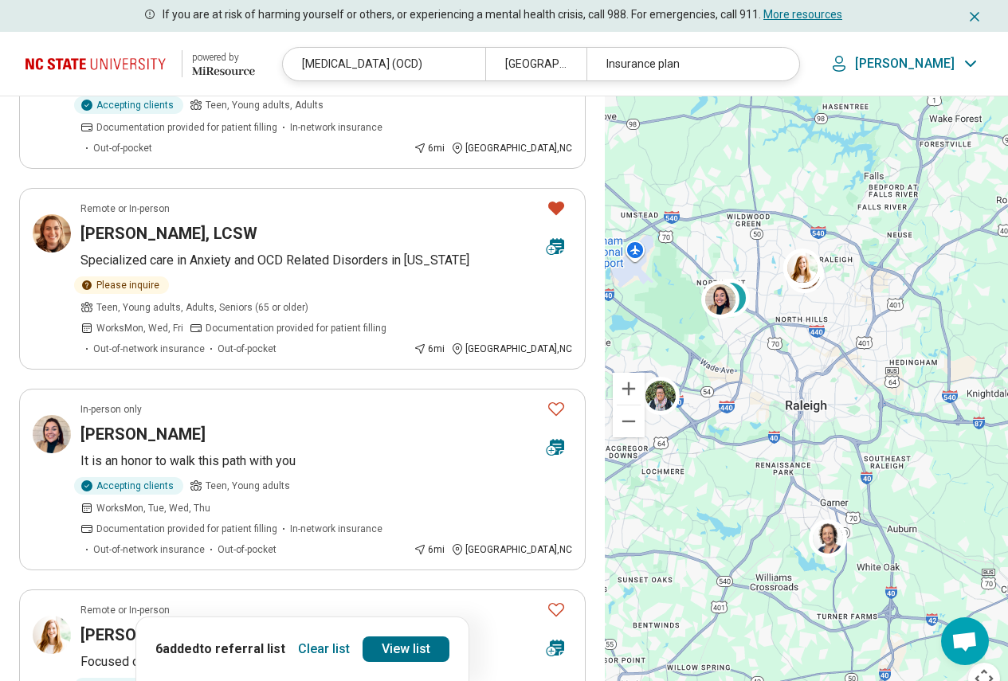
scroll to position [1833, 0]
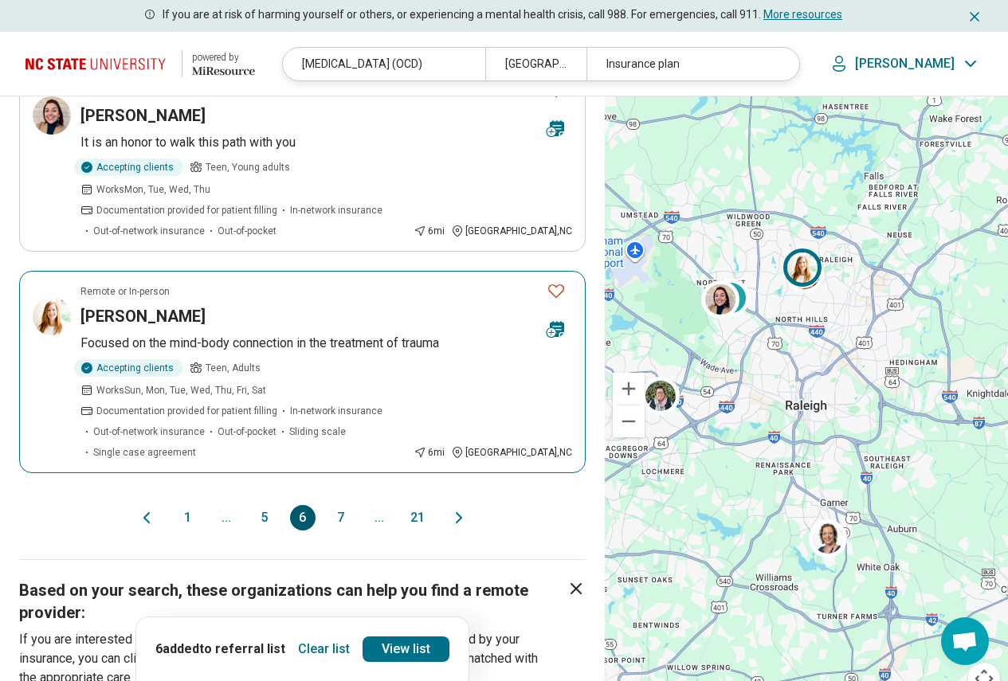
click at [312, 334] on p "Focused on the mind-body connection in the treatment of trauma" at bounding box center [326, 343] width 492 height 19
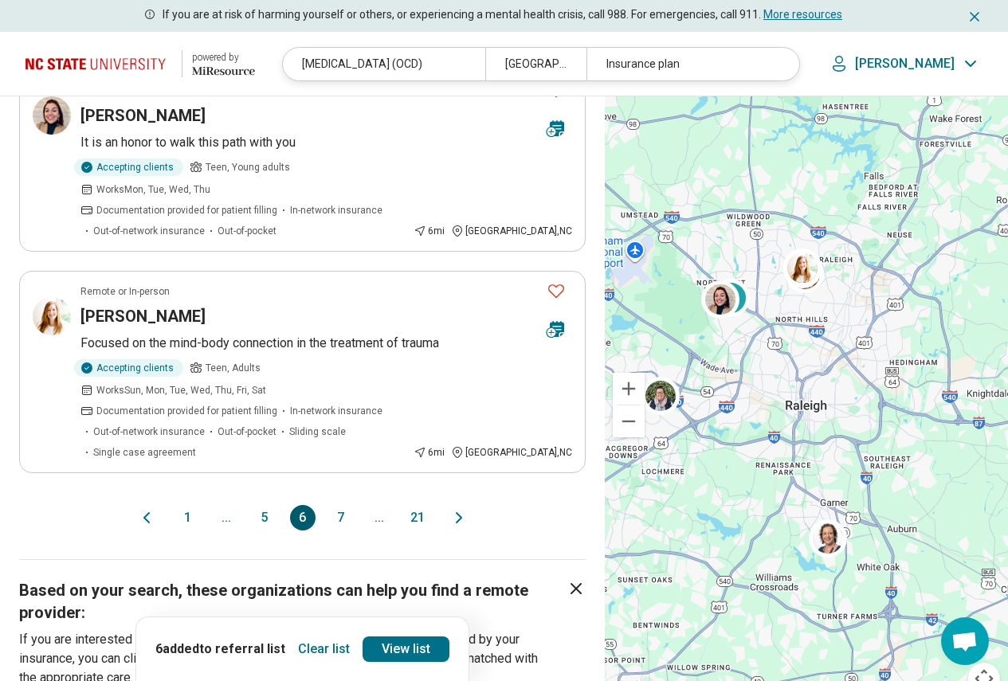
scroll to position [1992, 0]
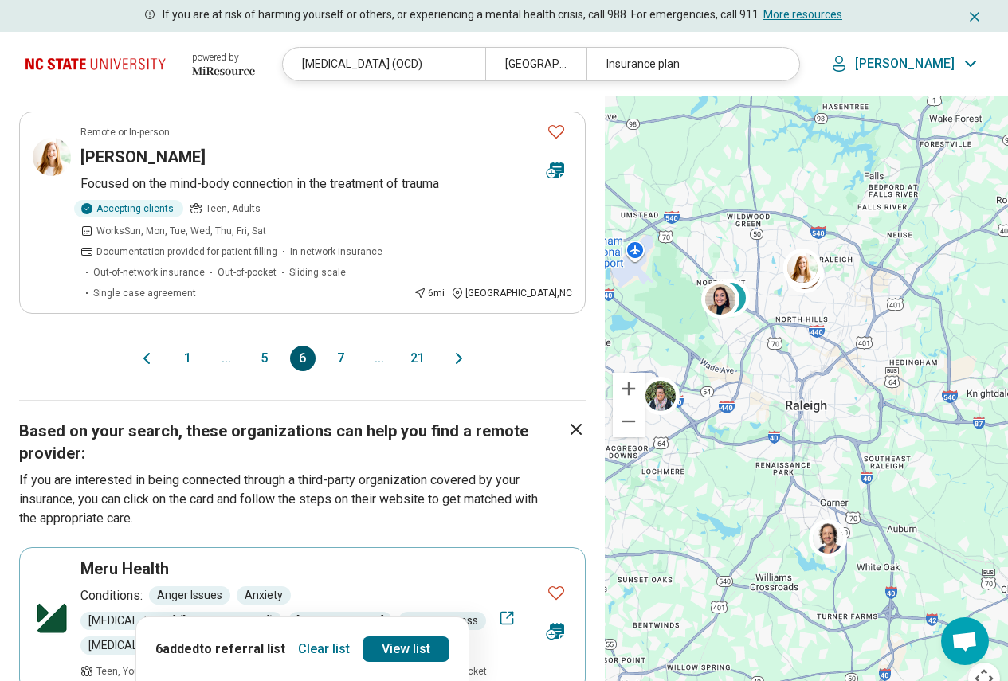
click at [335, 346] on button "7" at bounding box center [341, 359] width 26 height 26
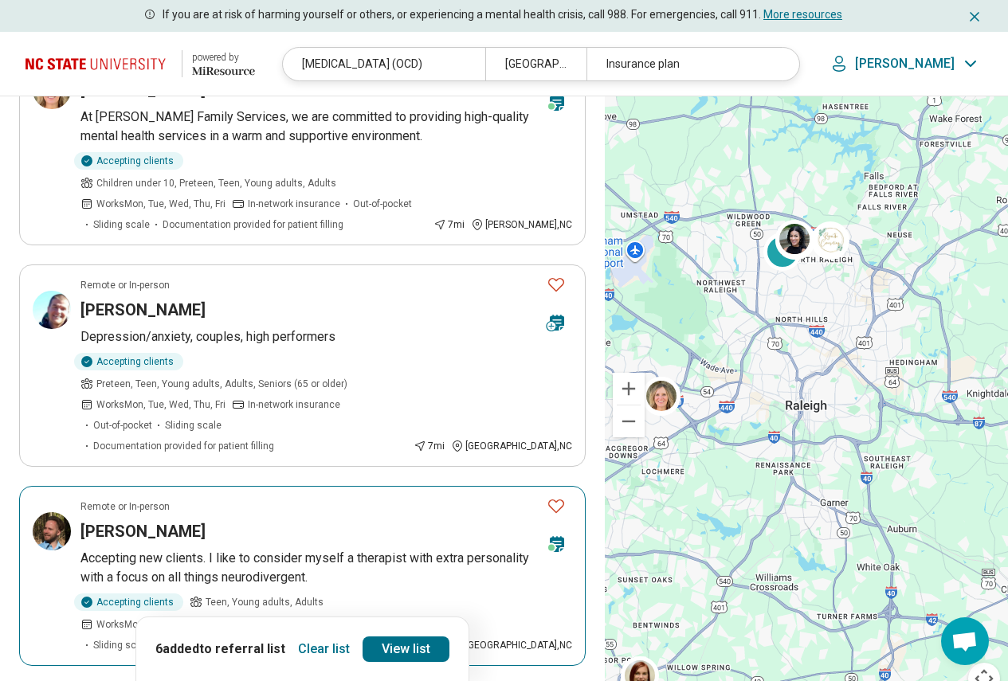
scroll to position [717, 0]
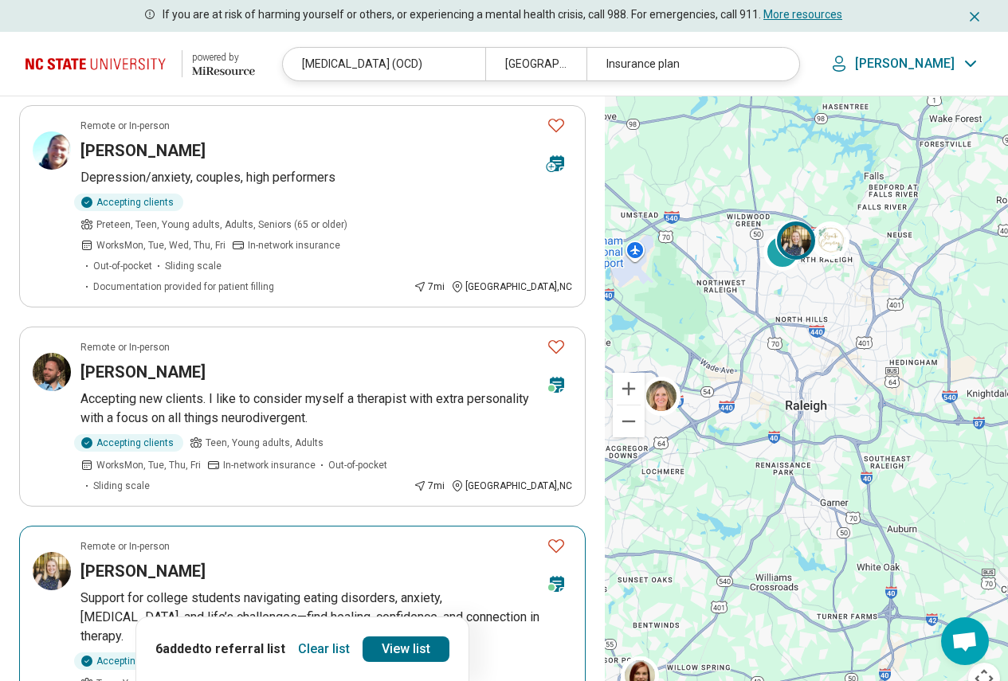
click at [246, 589] on p "Support for college students navigating eating disorders, anxiety, depression, …" at bounding box center [326, 617] width 492 height 57
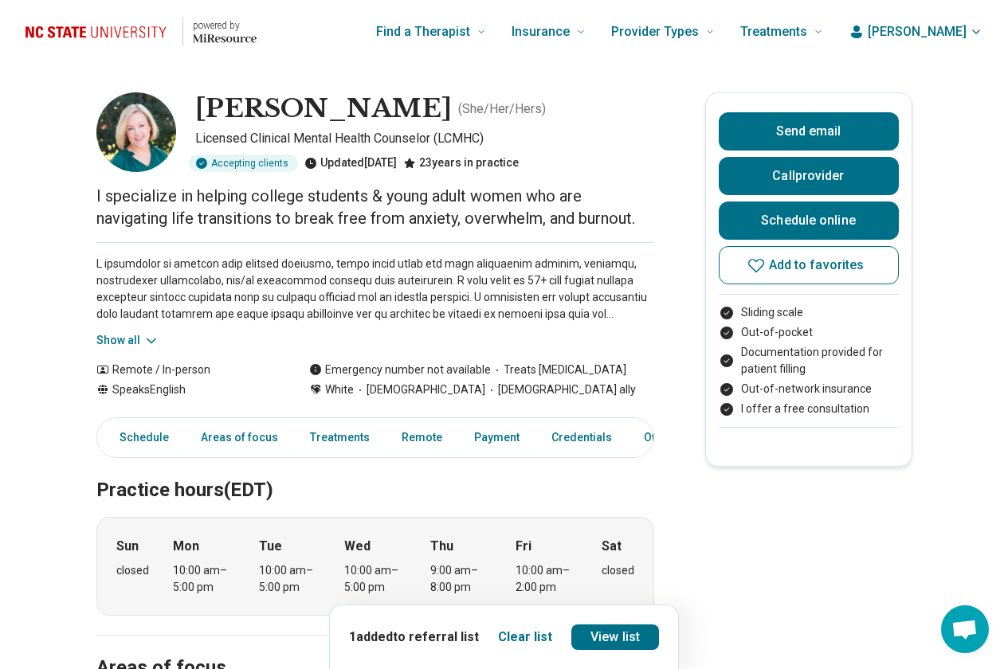
click at [146, 346] on button "Show all" at bounding box center [127, 340] width 63 height 17
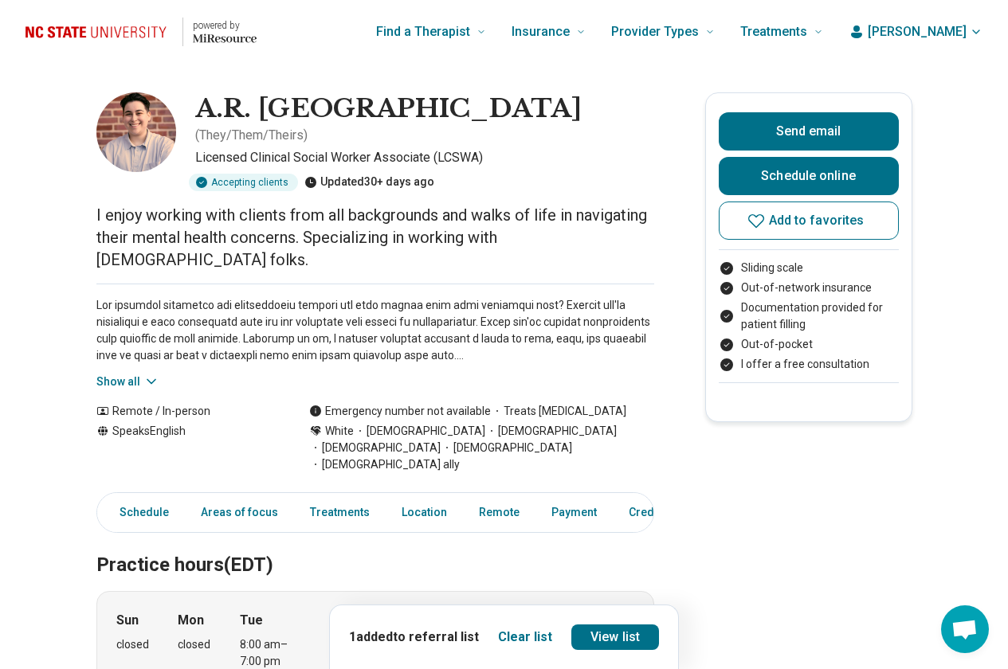
click at [145, 374] on button "Show all" at bounding box center [127, 382] width 63 height 17
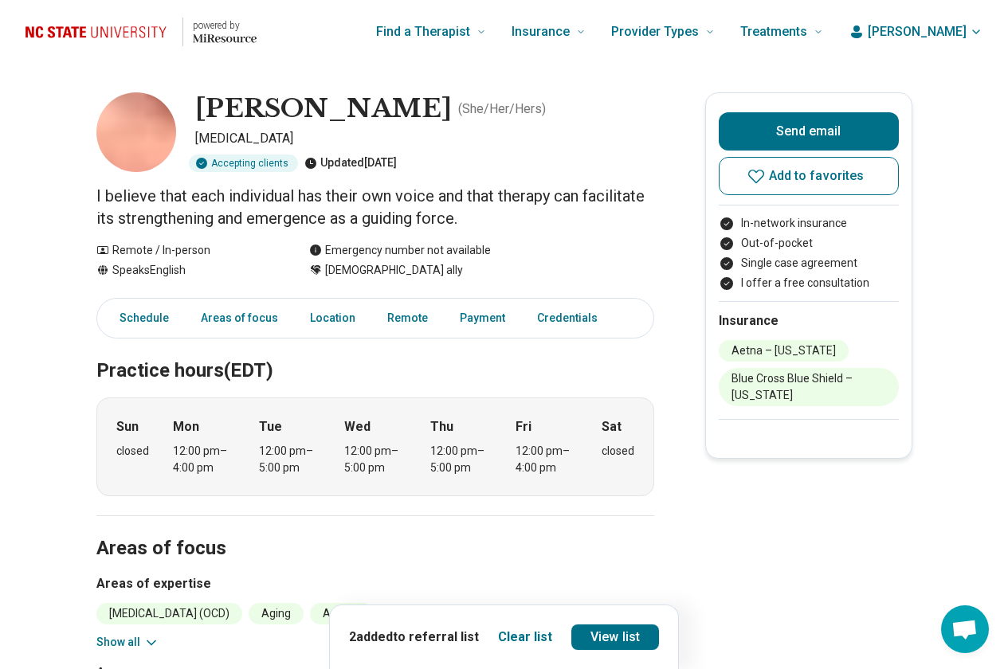
scroll to position [239, 0]
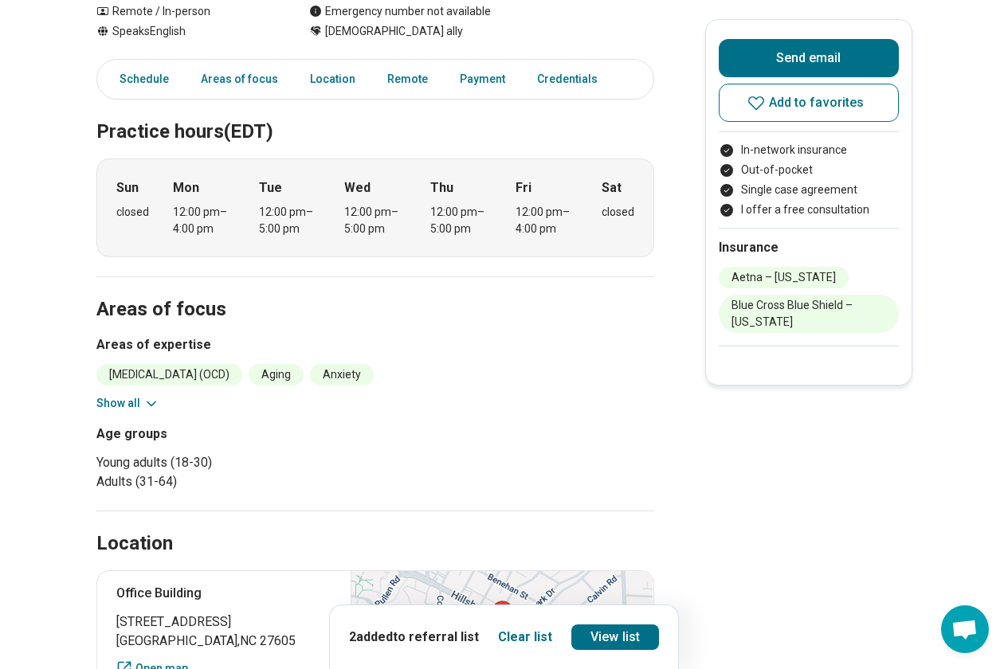
click at [160, 395] on div "Obsessive Compulsive Disorder (OCD) Aging Anxiety Depression Eating Concerns Ge…" at bounding box center [375, 388] width 558 height 48
click at [156, 403] on icon at bounding box center [151, 404] width 16 height 16
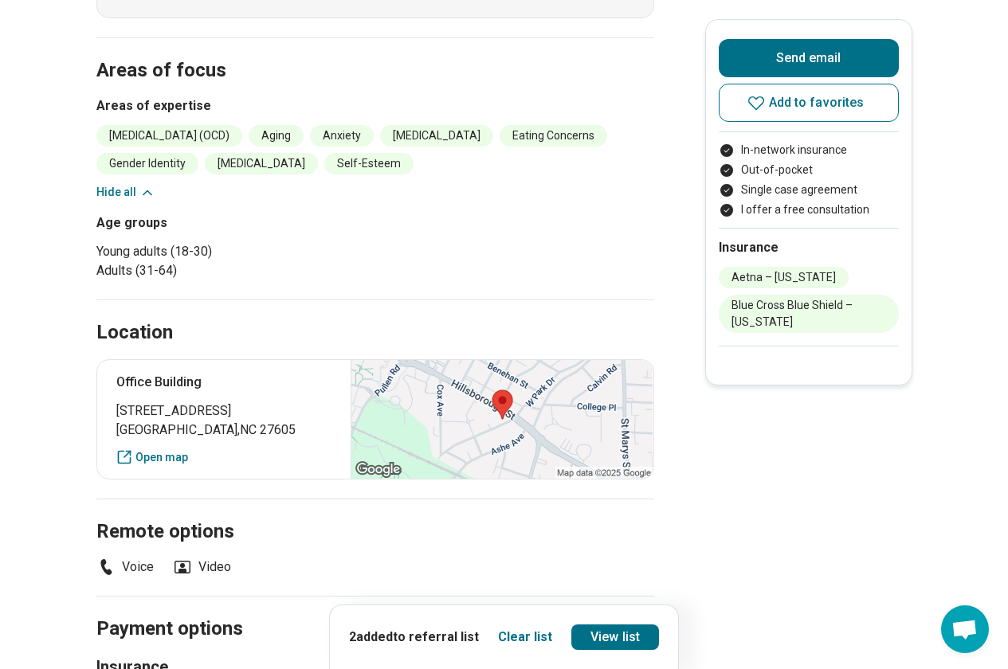
scroll to position [1036, 0]
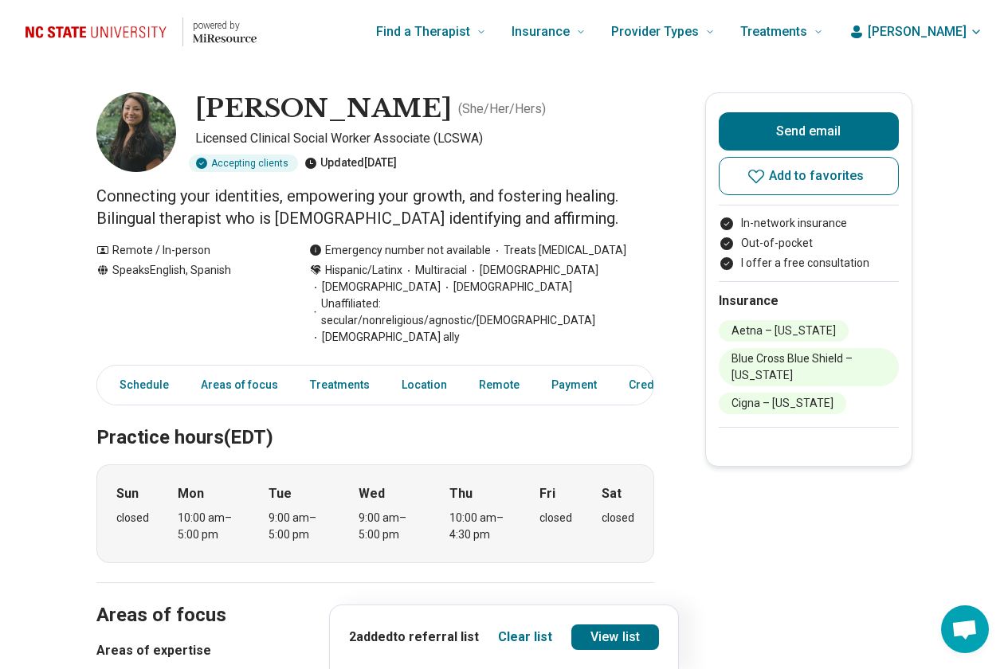
scroll to position [239, 0]
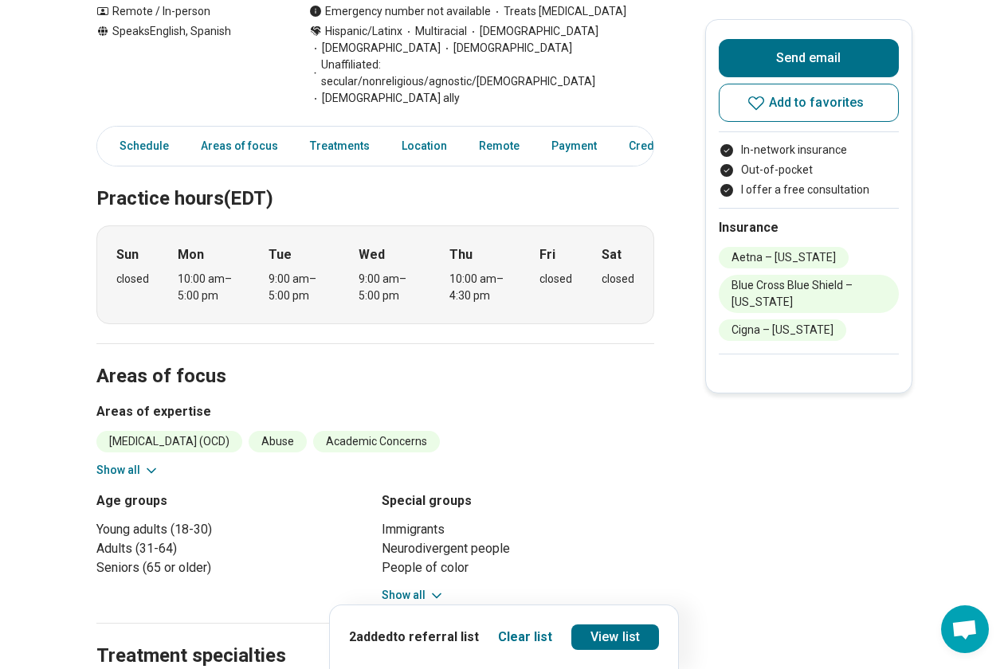
click at [141, 462] on button "Show all" at bounding box center [127, 470] width 63 height 17
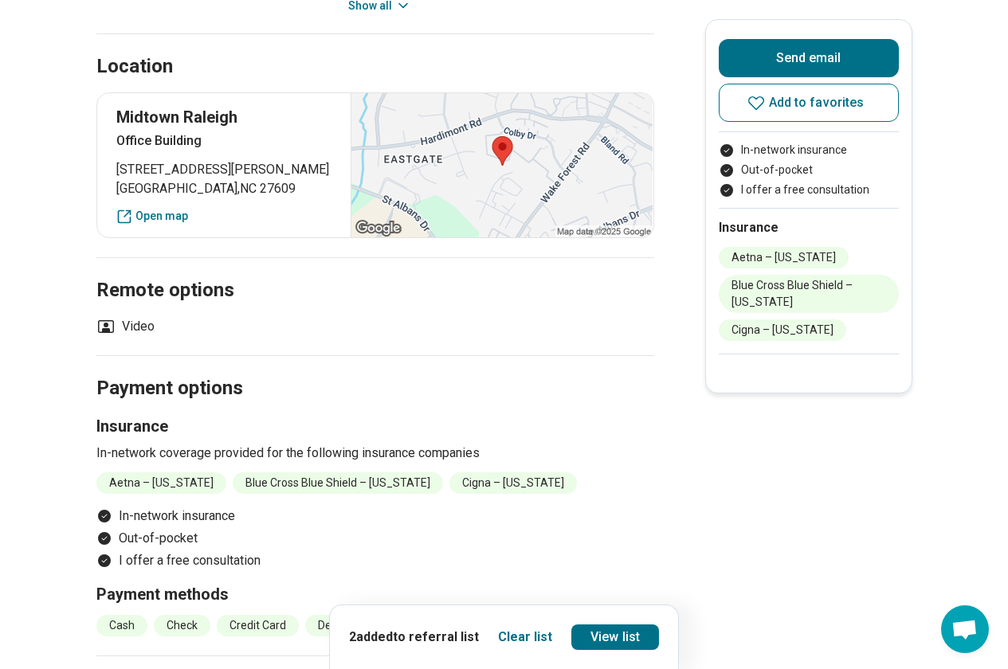
scroll to position [1833, 0]
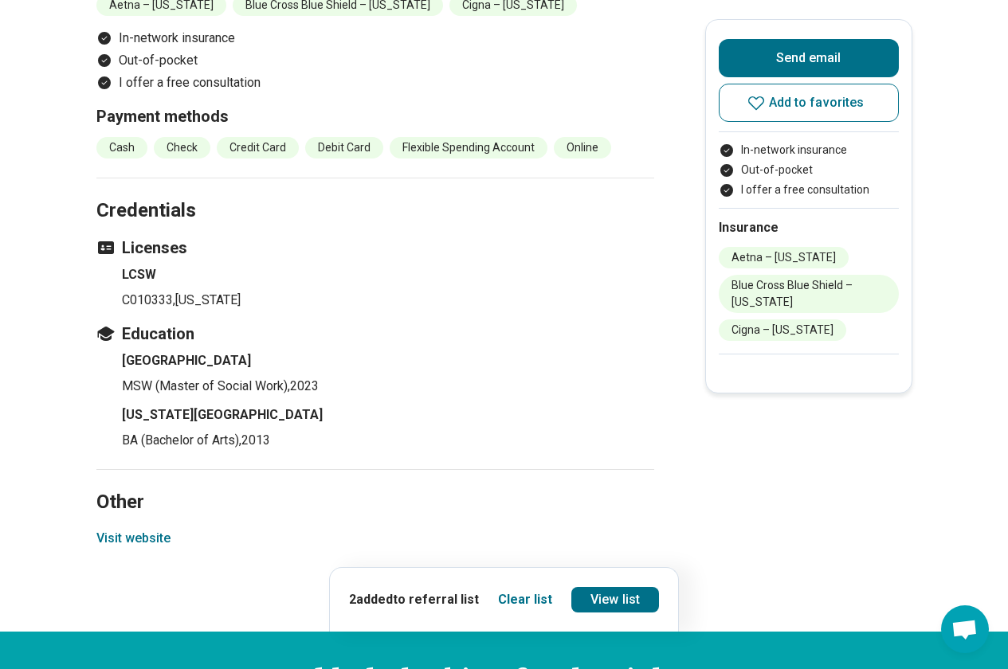
click at [141, 529] on button "Visit website" at bounding box center [133, 538] width 74 height 19
drag, startPoint x: 741, startPoint y: 97, endPoint x: 732, endPoint y: 49, distance: 48.6
click at [744, 97] on button "Add to favorites" at bounding box center [809, 103] width 180 height 38
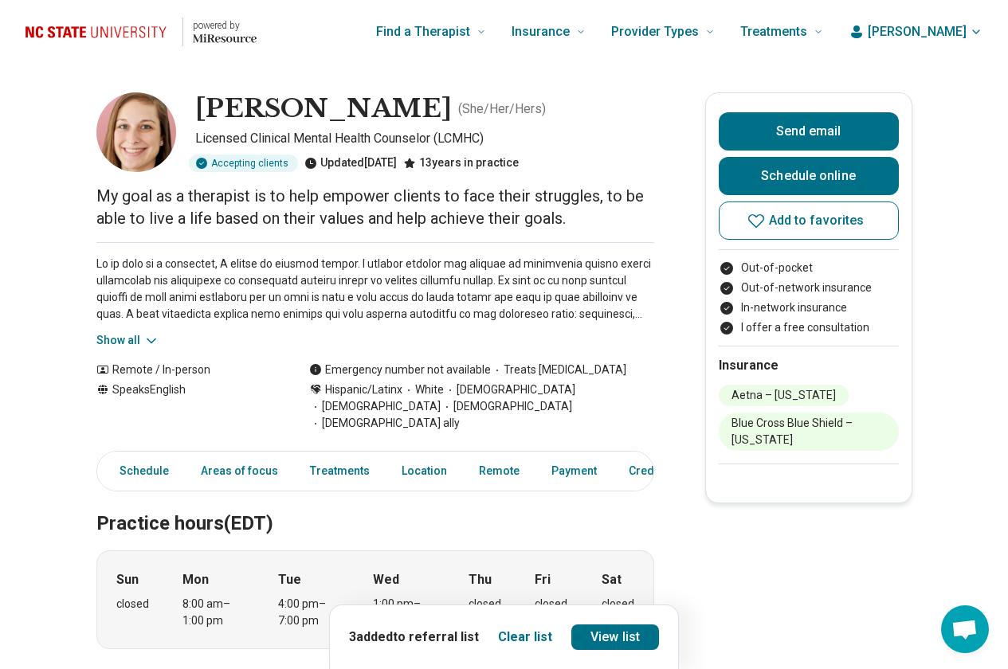
click at [140, 336] on button "Show all" at bounding box center [127, 340] width 63 height 17
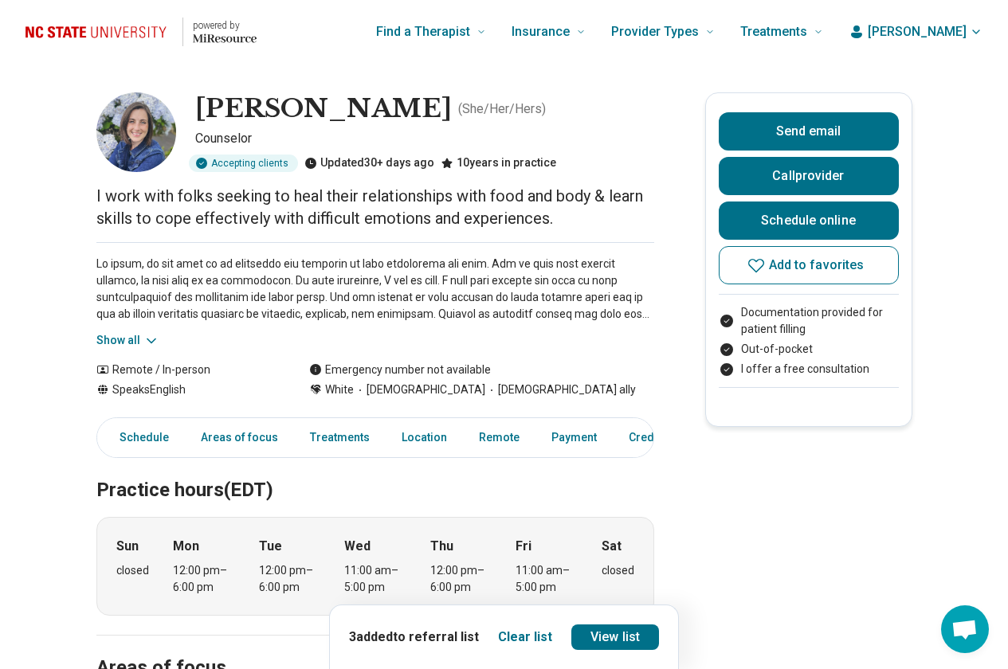
click at [145, 328] on div "Show all" at bounding box center [375, 295] width 558 height 107
click at [147, 333] on icon at bounding box center [151, 341] width 16 height 16
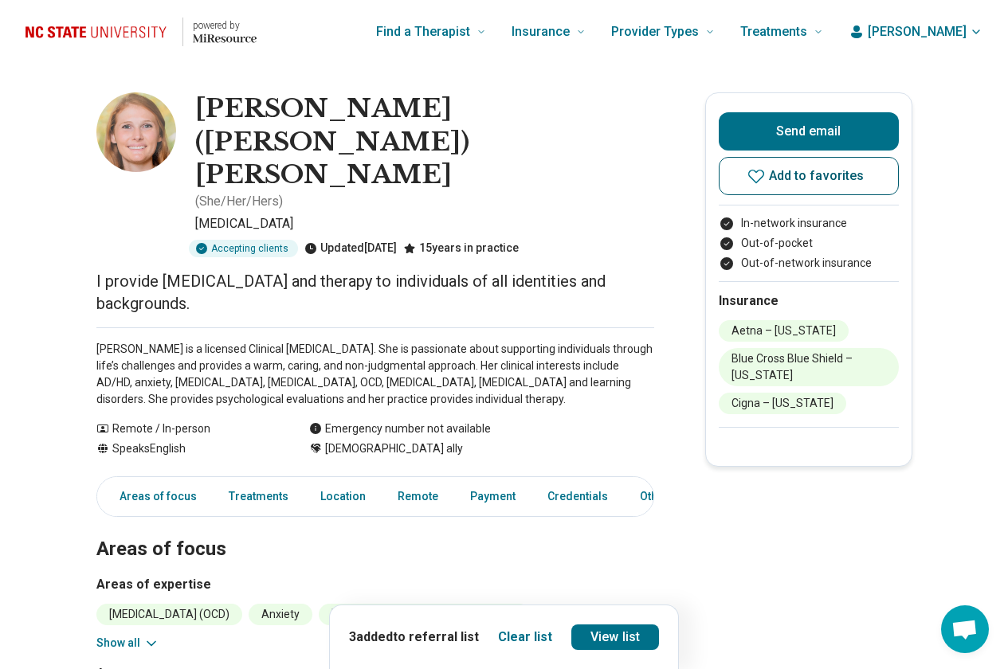
click at [822, 182] on span "Add to favorites" at bounding box center [817, 176] width 96 height 13
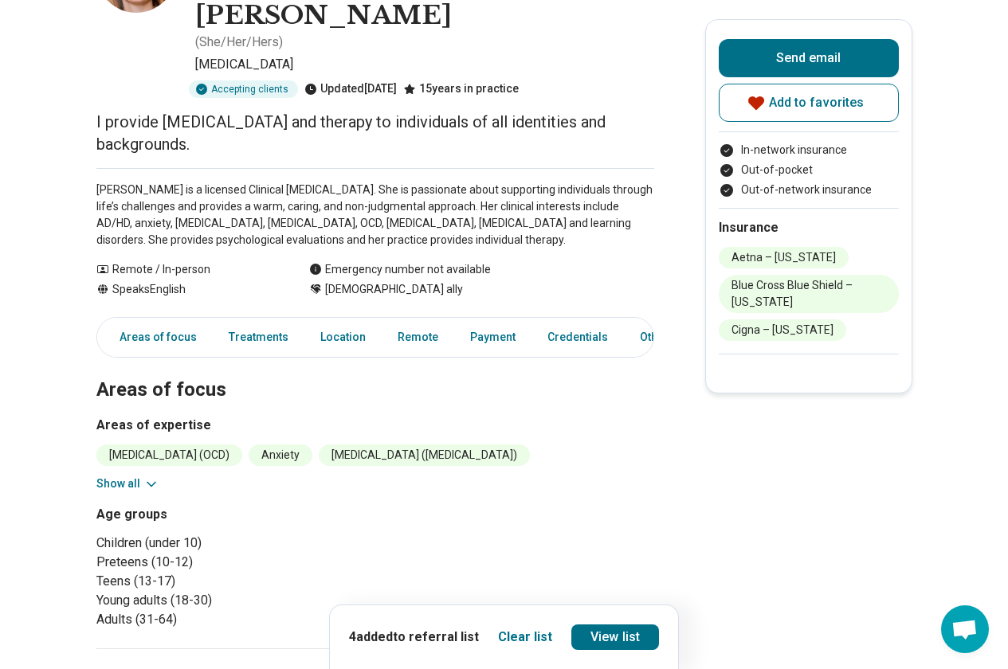
scroll to position [319, 0]
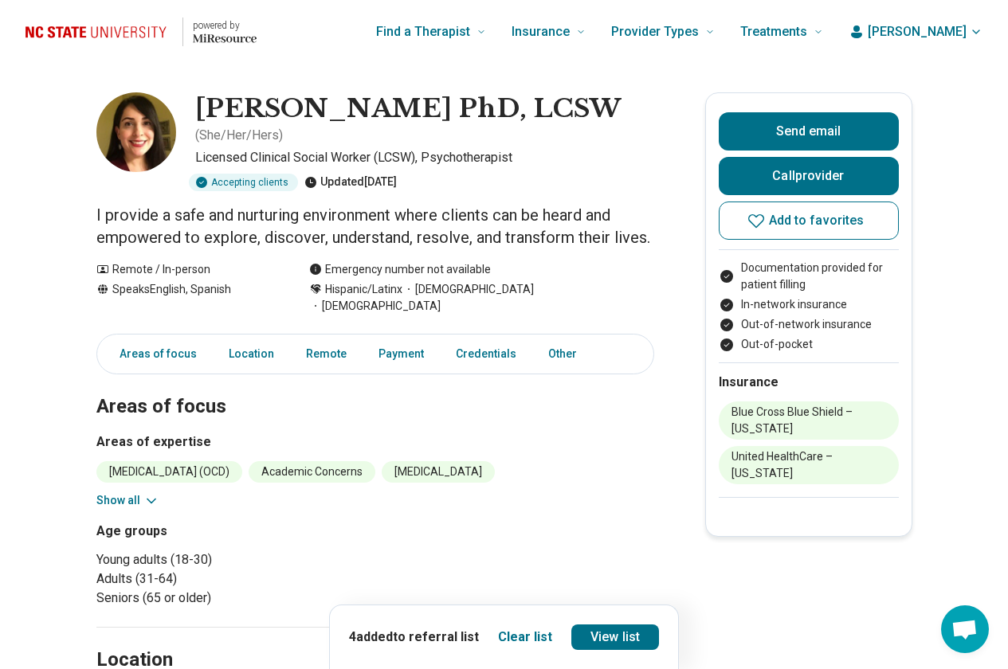
scroll to position [239, 0]
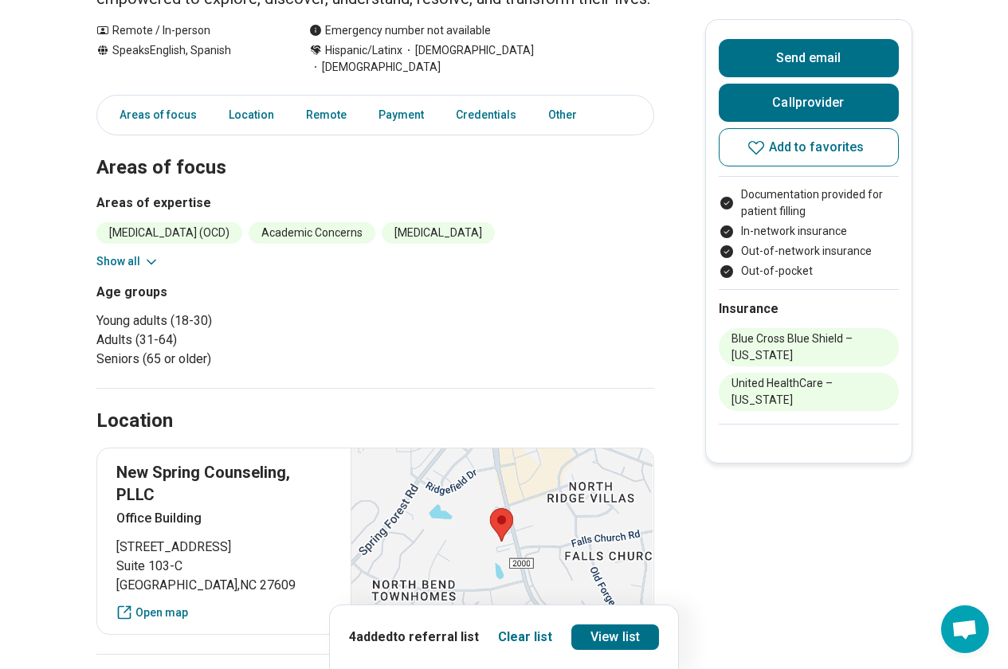
click at [140, 270] on button "Show all" at bounding box center [127, 261] width 63 height 17
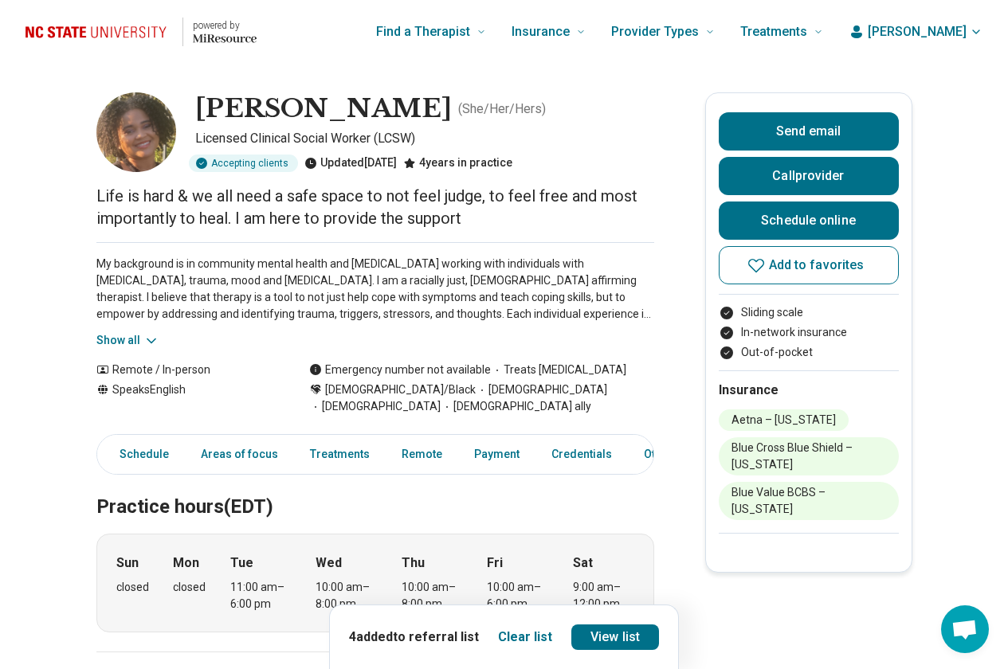
click at [142, 337] on button "Show all" at bounding box center [127, 340] width 63 height 17
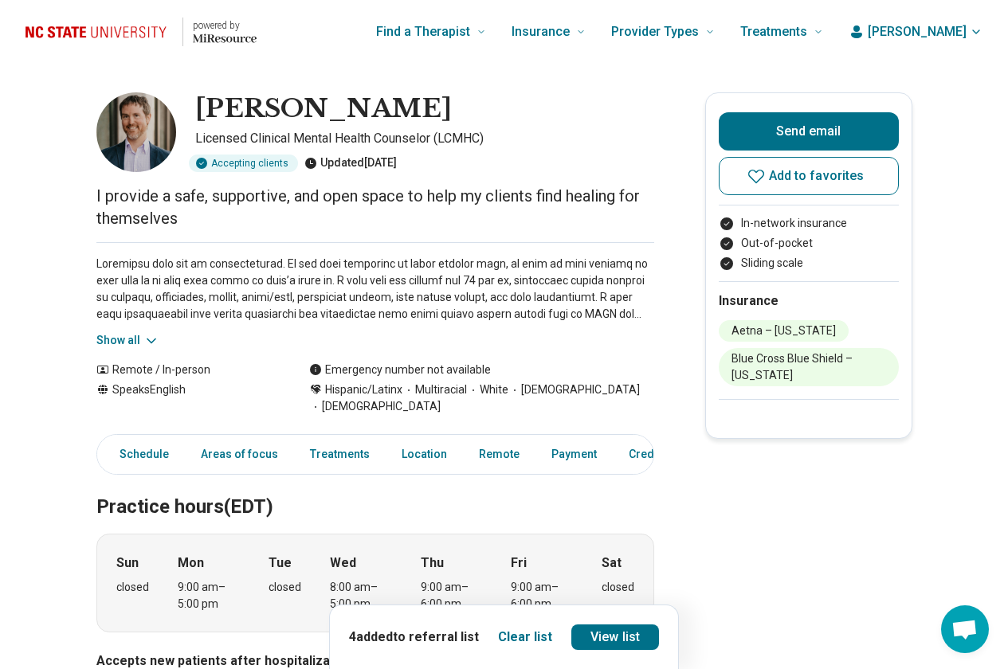
click at [134, 335] on button "Show all" at bounding box center [127, 340] width 63 height 17
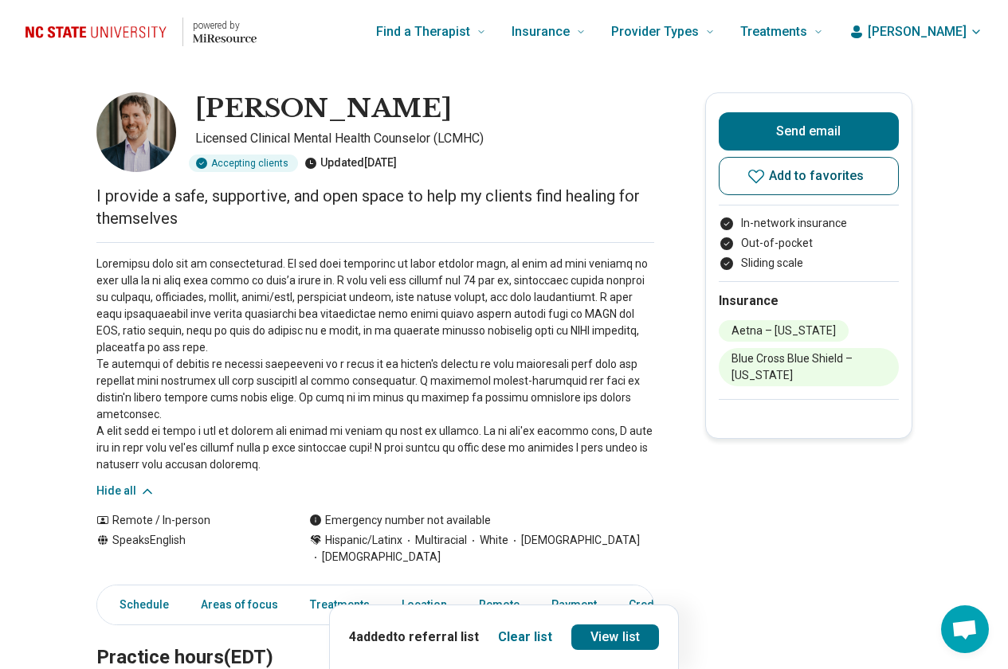
click at [803, 181] on span "Add to favorites" at bounding box center [817, 176] width 96 height 13
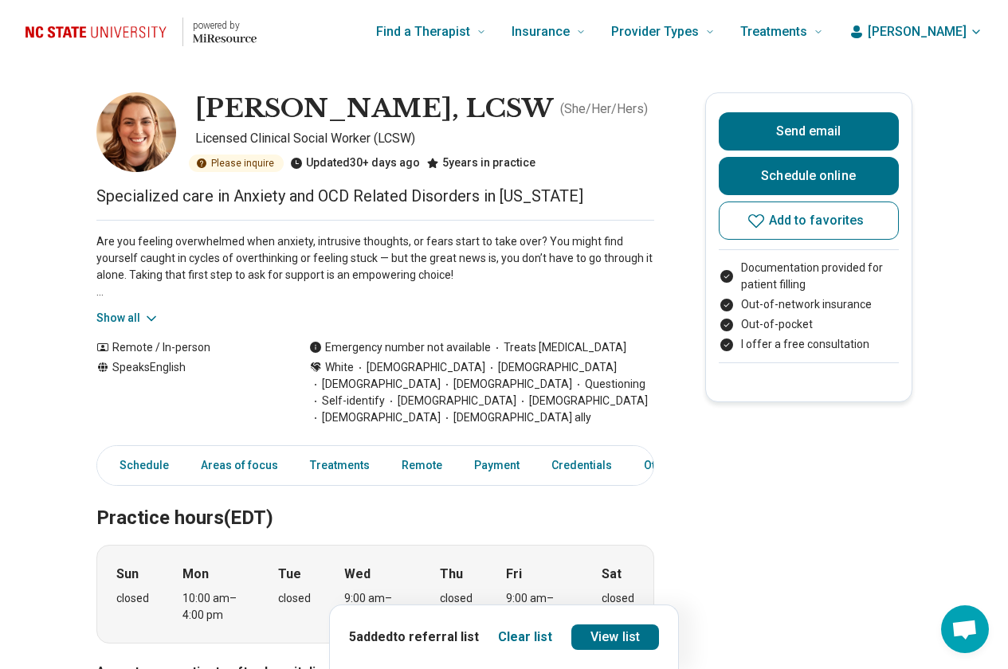
click at [153, 320] on icon at bounding box center [151, 319] width 16 height 16
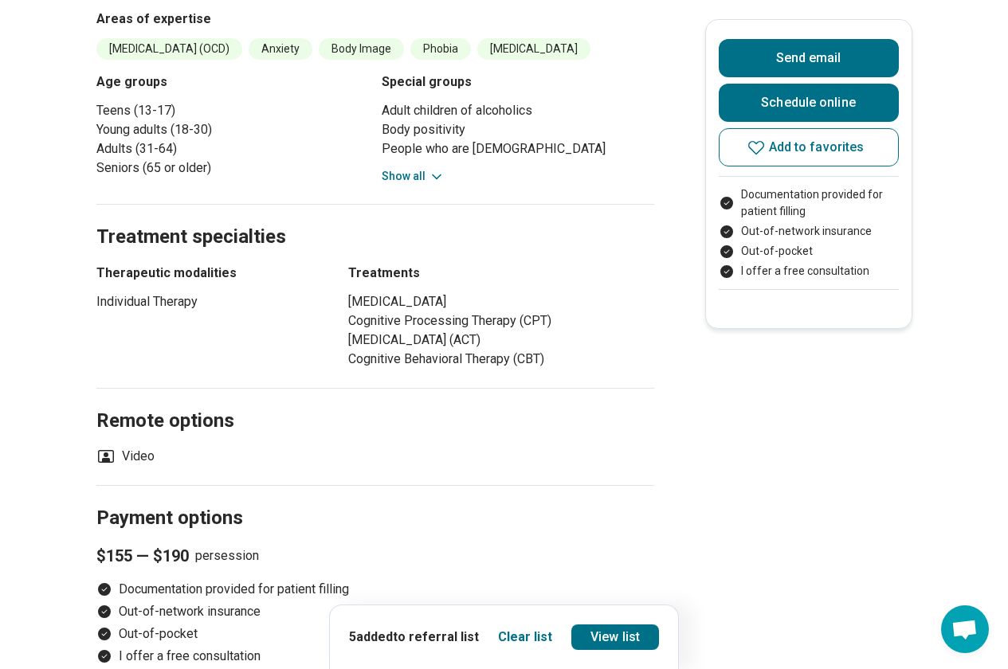
scroll to position [1514, 0]
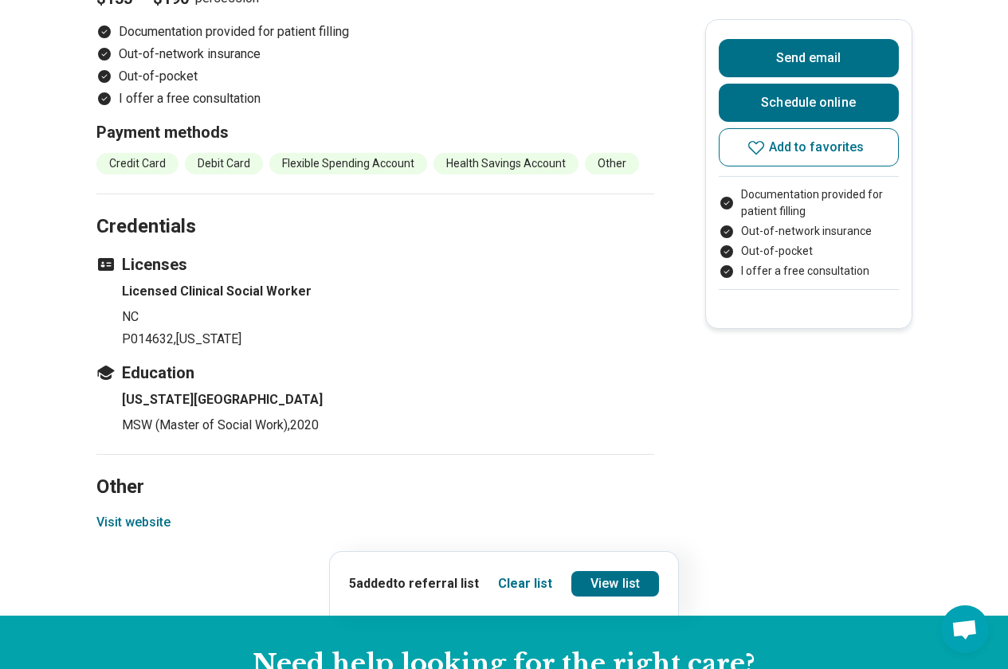
click at [161, 513] on button "Visit website" at bounding box center [133, 522] width 74 height 19
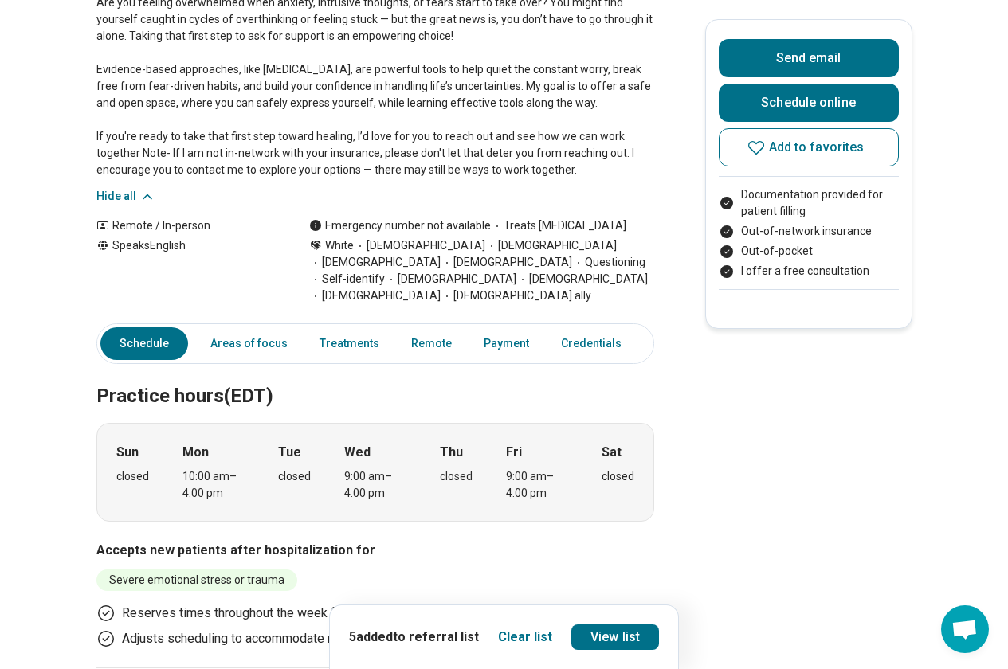
scroll to position [0, 0]
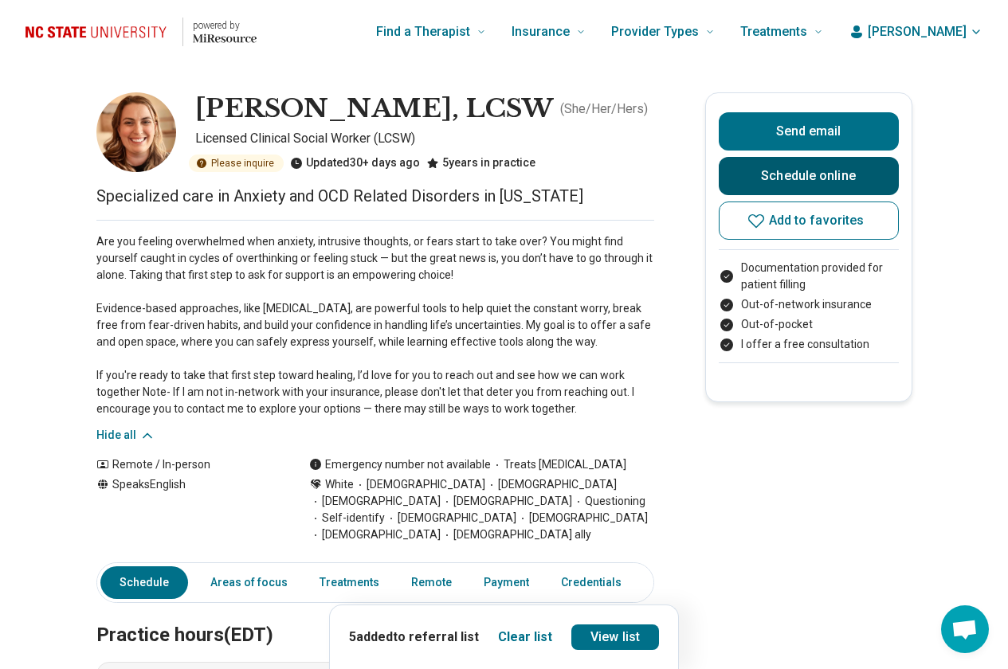
click at [773, 178] on link "Schedule online" at bounding box center [809, 176] width 180 height 38
click at [770, 175] on link "Schedule online" at bounding box center [809, 176] width 180 height 38
click at [842, 229] on button "Add to favorites" at bounding box center [809, 221] width 180 height 38
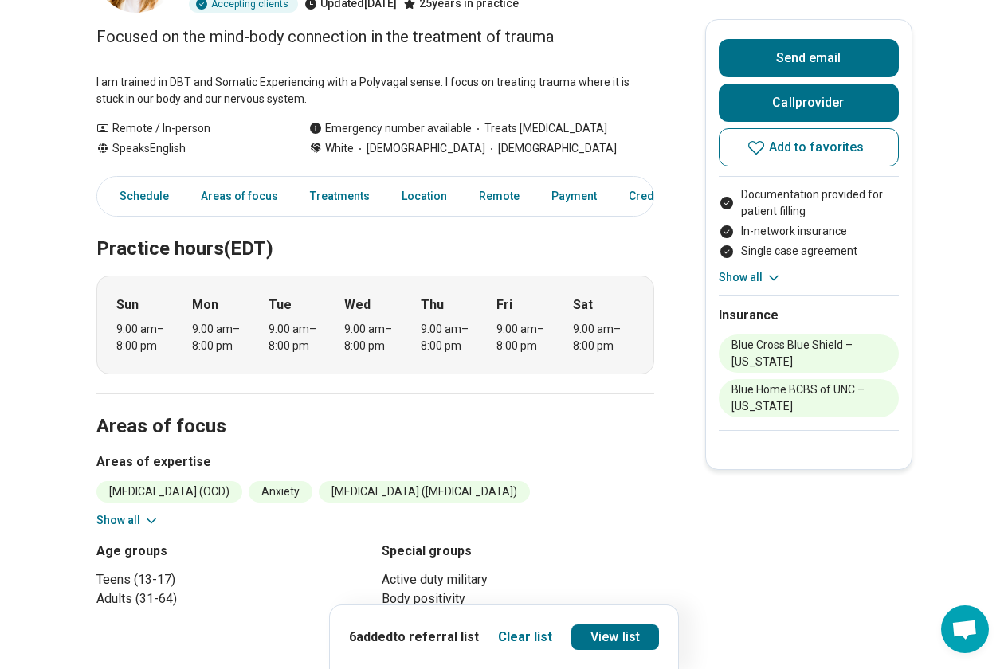
scroll to position [239, 0]
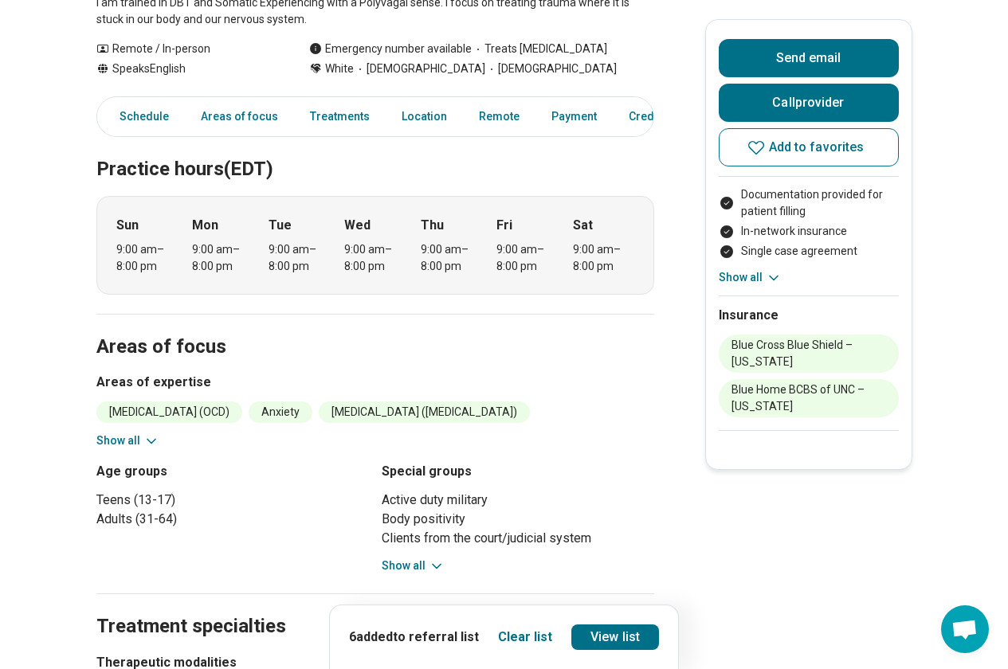
click at [134, 439] on button "Show all" at bounding box center [127, 441] width 63 height 17
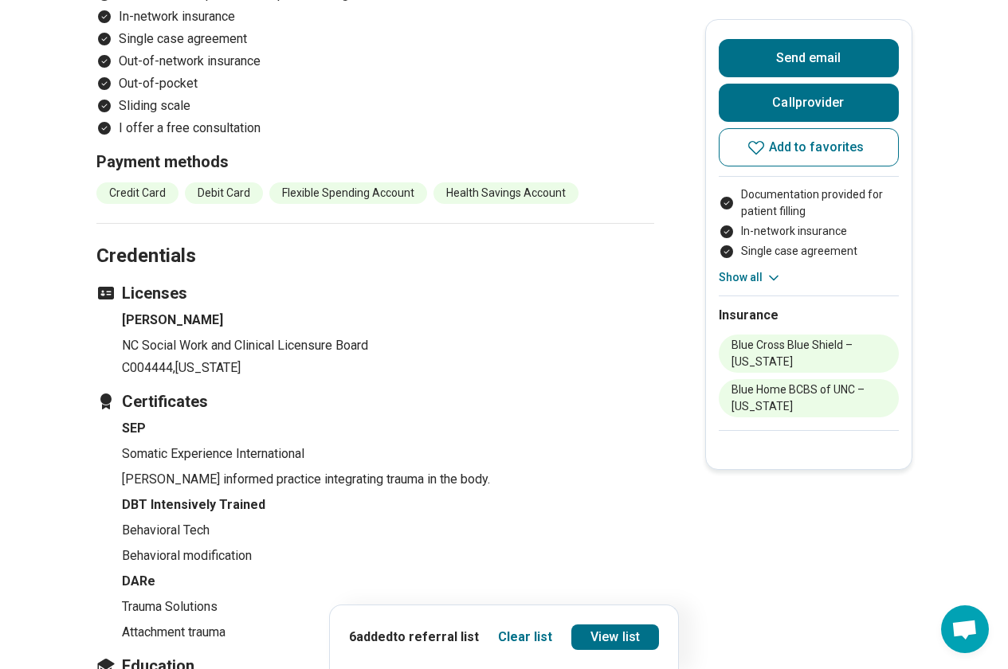
scroll to position [1992, 0]
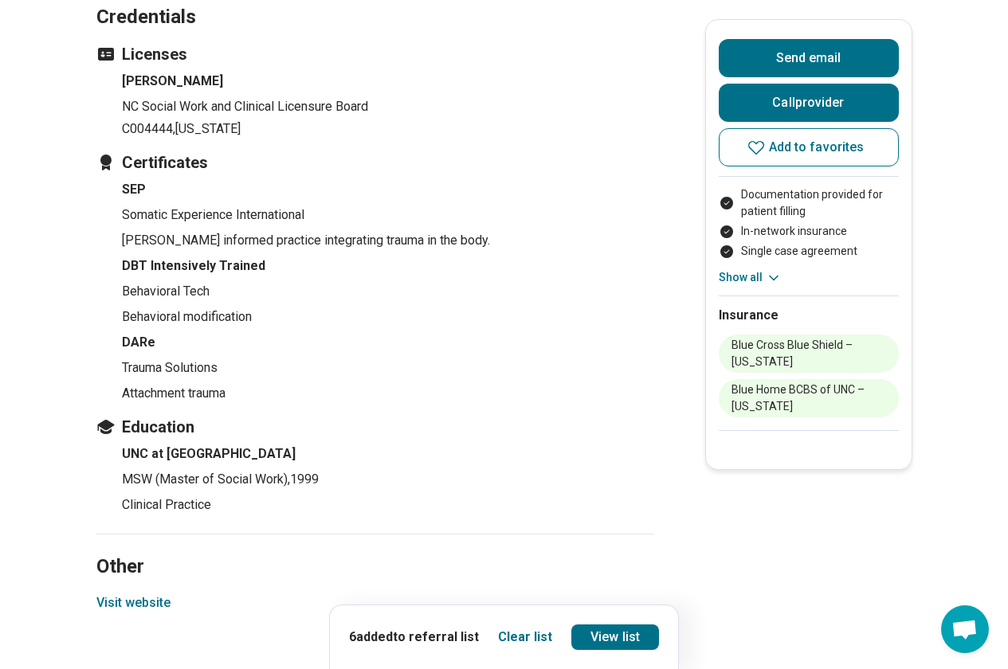
click at [142, 598] on button "Visit website" at bounding box center [133, 603] width 74 height 19
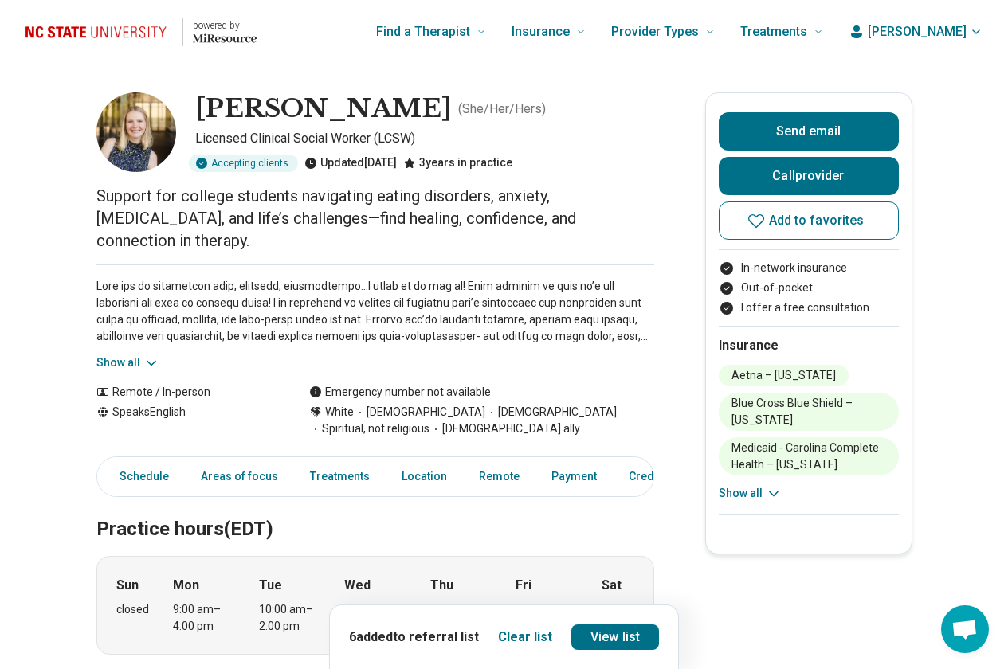
click at [159, 355] on icon at bounding box center [151, 363] width 16 height 16
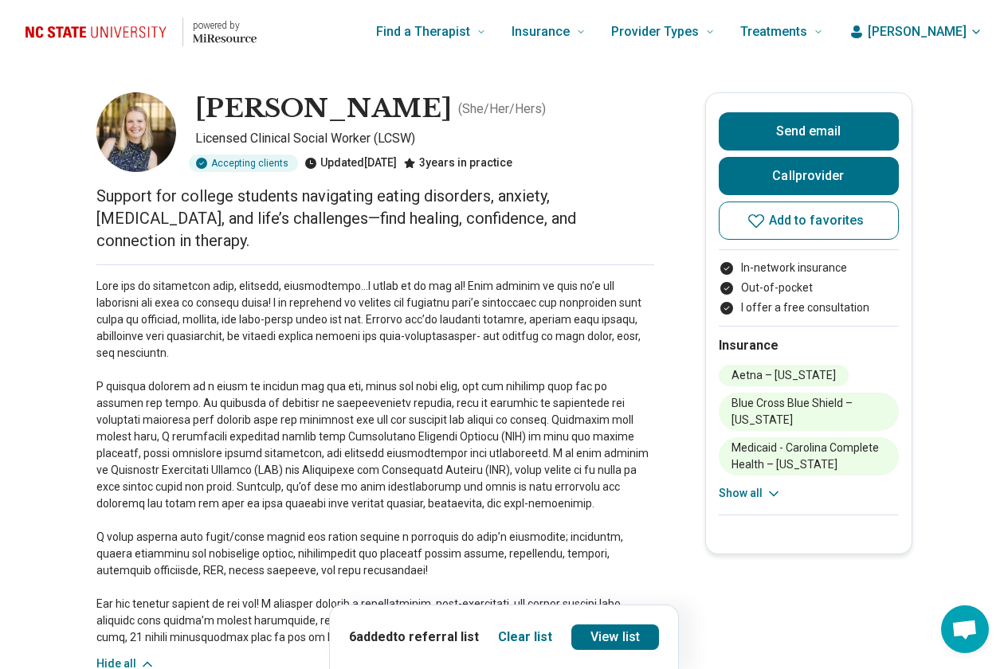
scroll to position [80, 0]
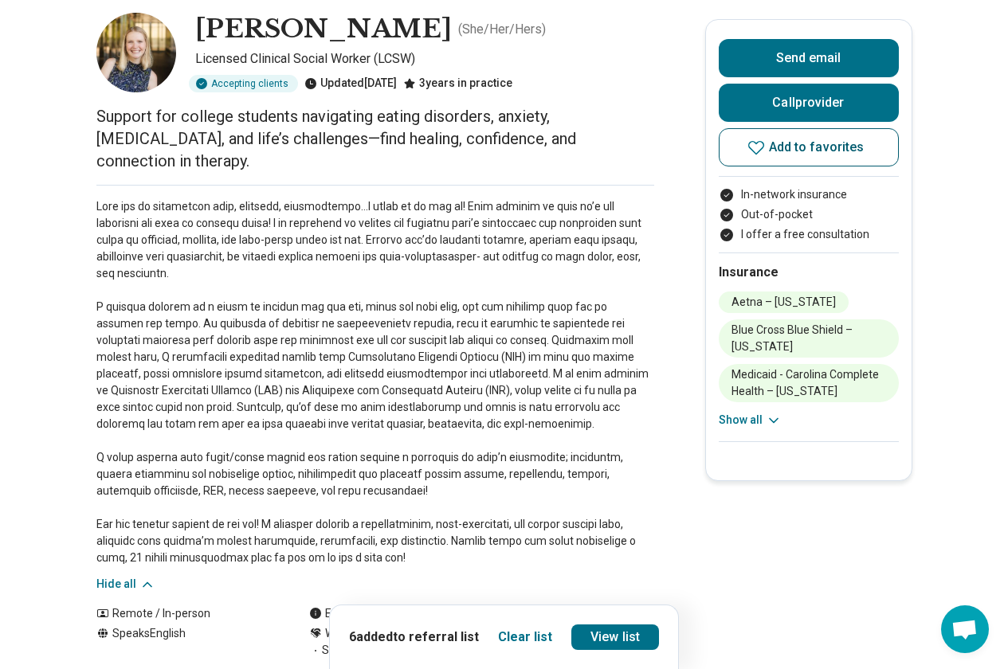
click at [806, 156] on button "Add to favorites" at bounding box center [809, 147] width 180 height 38
click at [615, 630] on link "View list" at bounding box center [615, 638] width 88 height 26
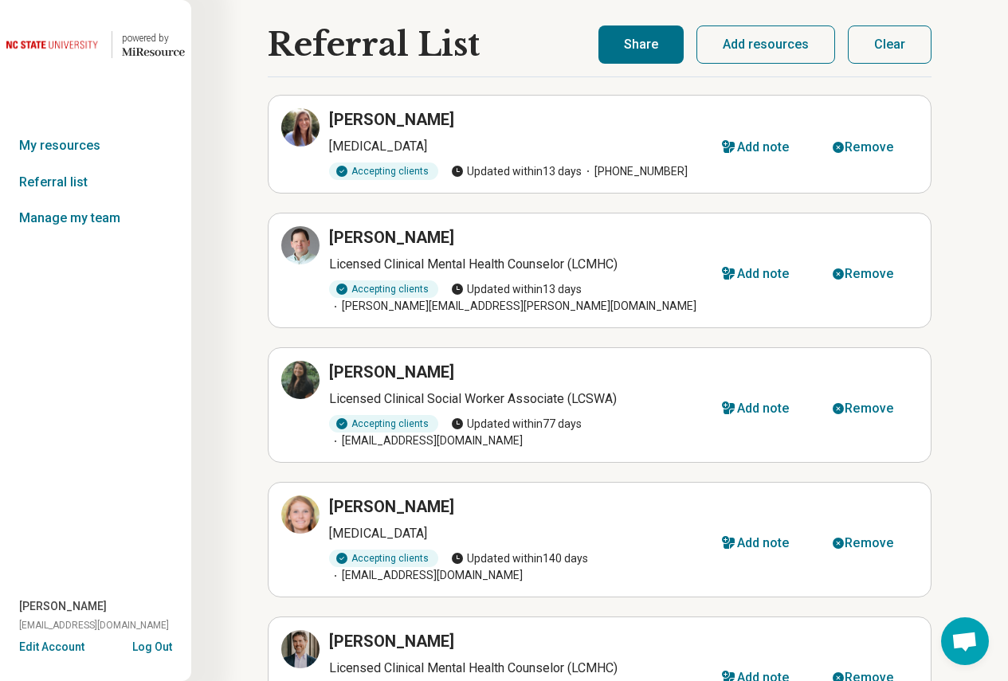
click at [628, 49] on button "Share" at bounding box center [641, 45] width 85 height 38
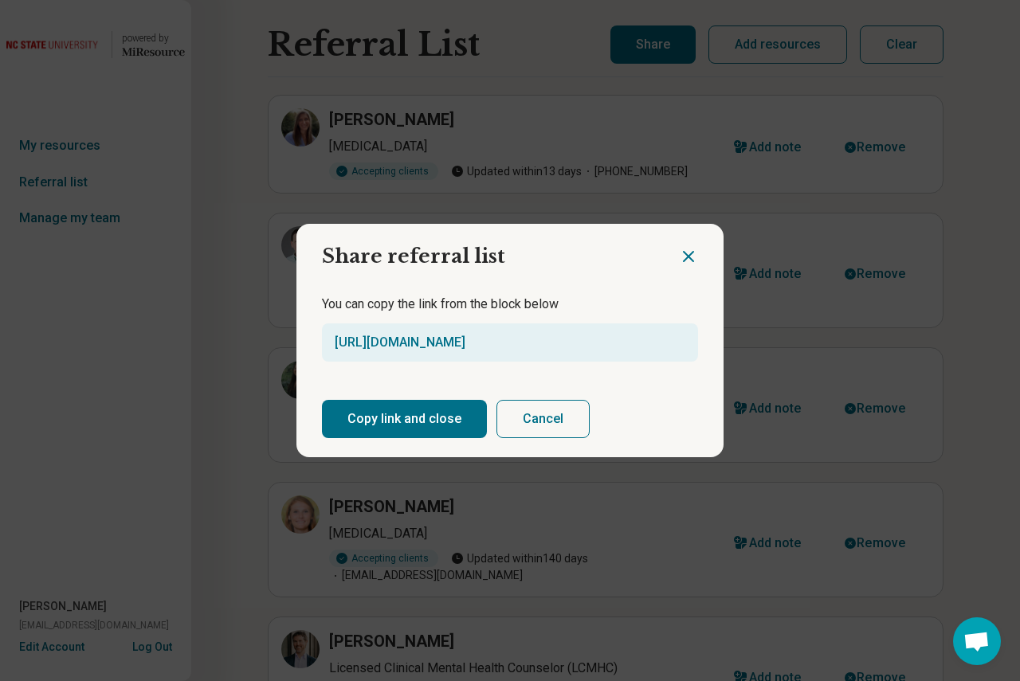
click at [361, 416] on button "Copy link and close" at bounding box center [404, 419] width 165 height 38
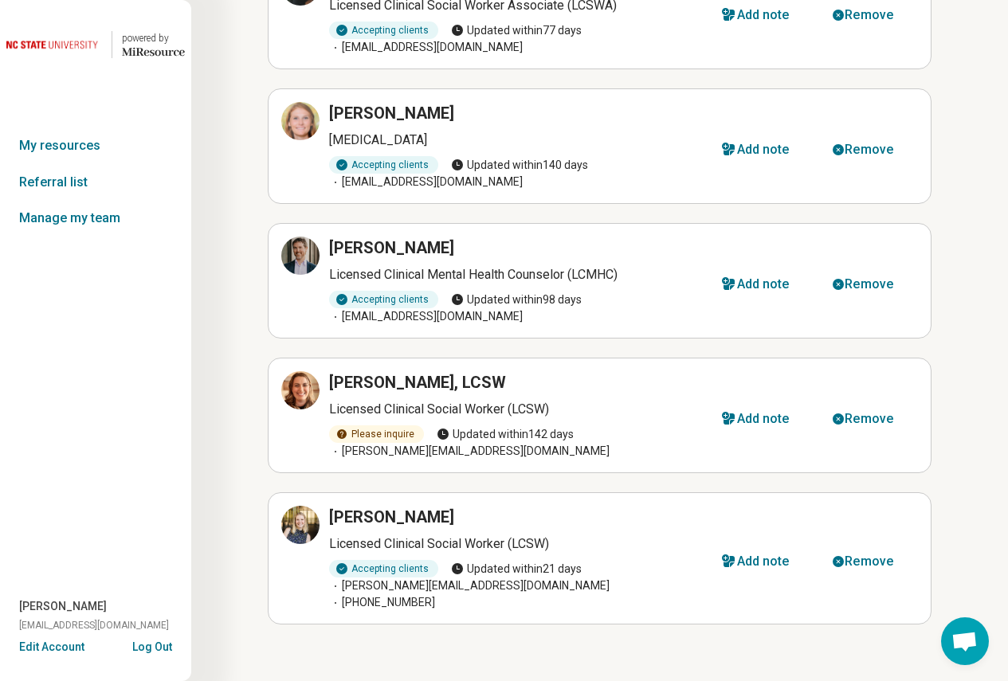
scroll to position [75, 0]
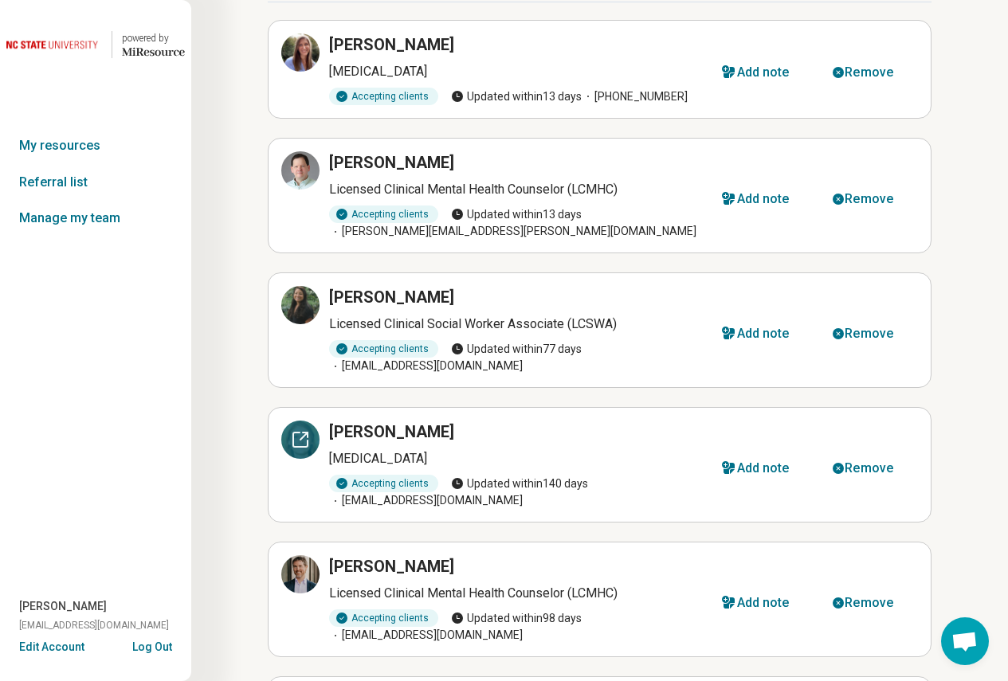
click at [297, 446] on icon at bounding box center [300, 440] width 14 height 14
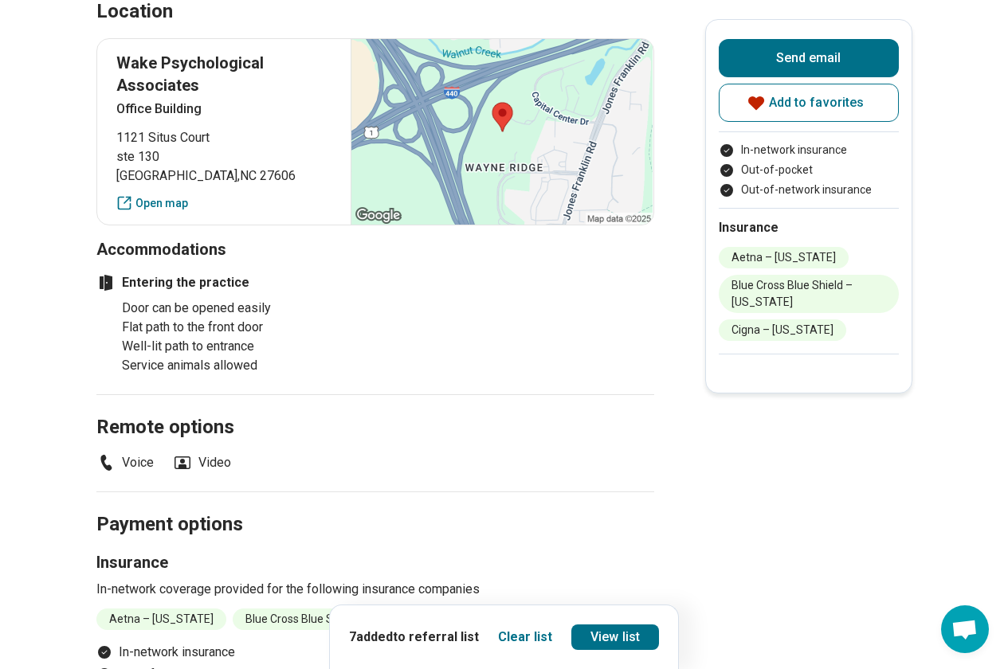
scroll to position [1435, 0]
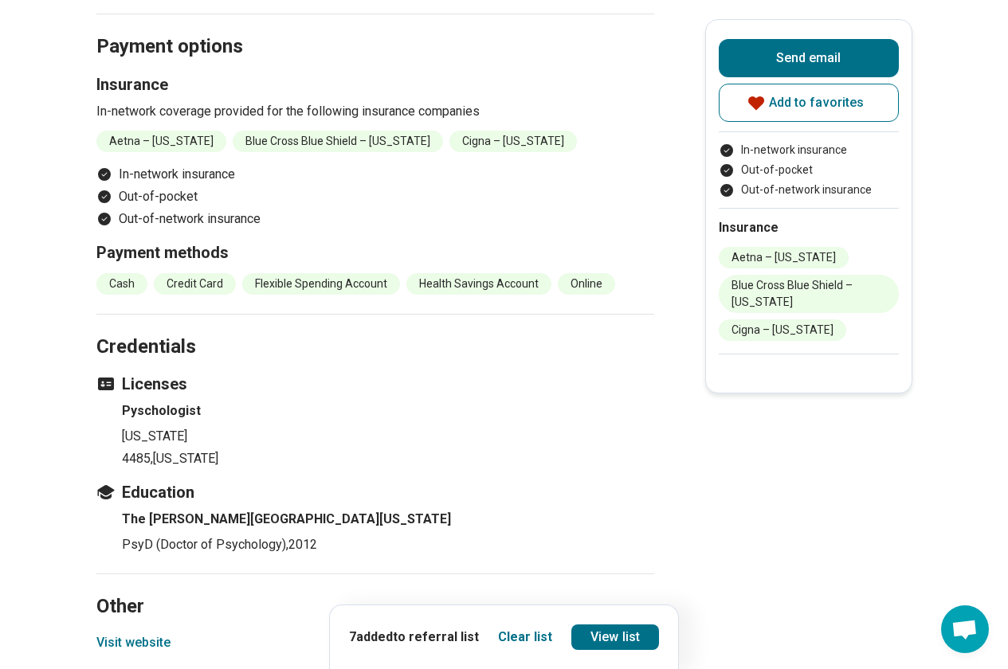
click at [162, 634] on button "Visit website" at bounding box center [133, 643] width 74 height 19
click at [152, 634] on button "Visit website" at bounding box center [133, 643] width 74 height 19
